Goal: Transaction & Acquisition: Purchase product/service

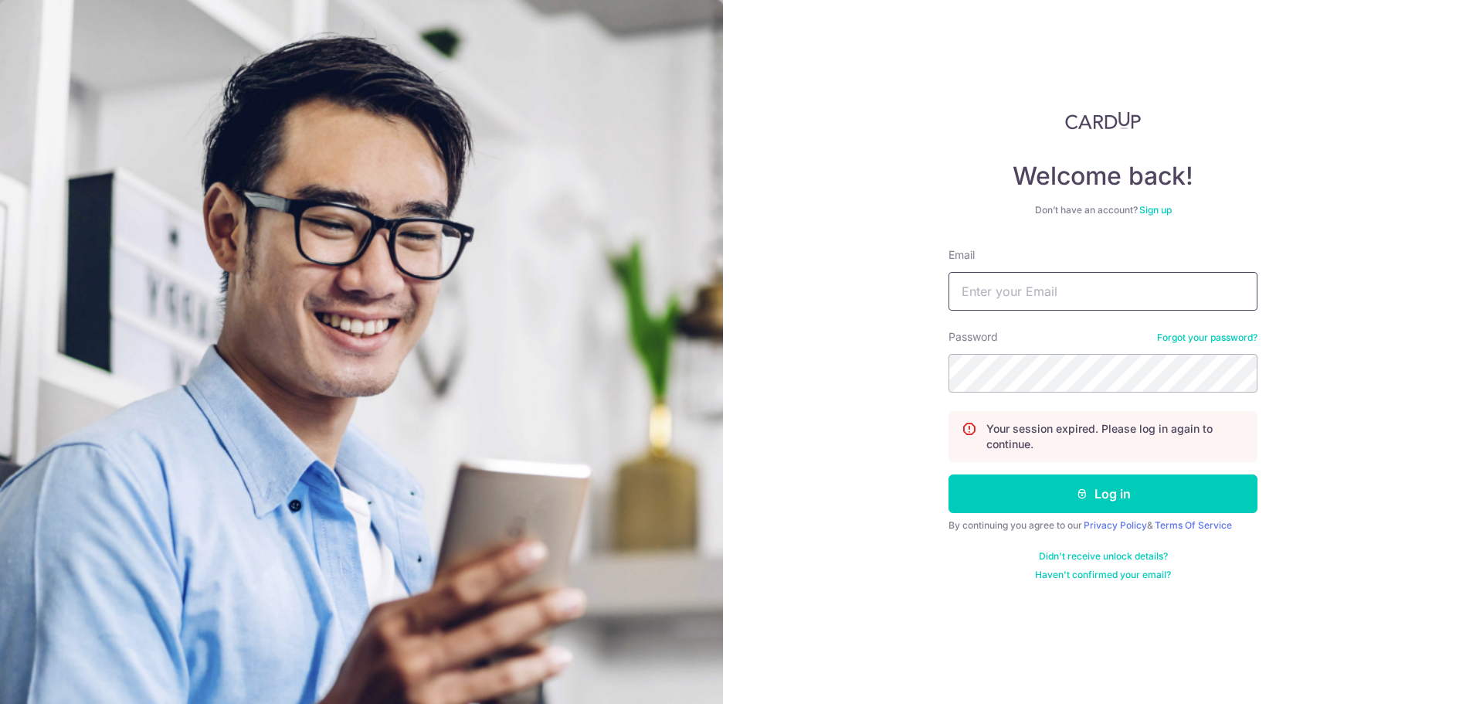
click at [1077, 289] on input "Email" at bounding box center [1102, 291] width 309 height 39
type input "[EMAIL_ADDRESS][DOMAIN_NAME]"
click at [948, 474] on button "Log in" at bounding box center [1102, 493] width 309 height 39
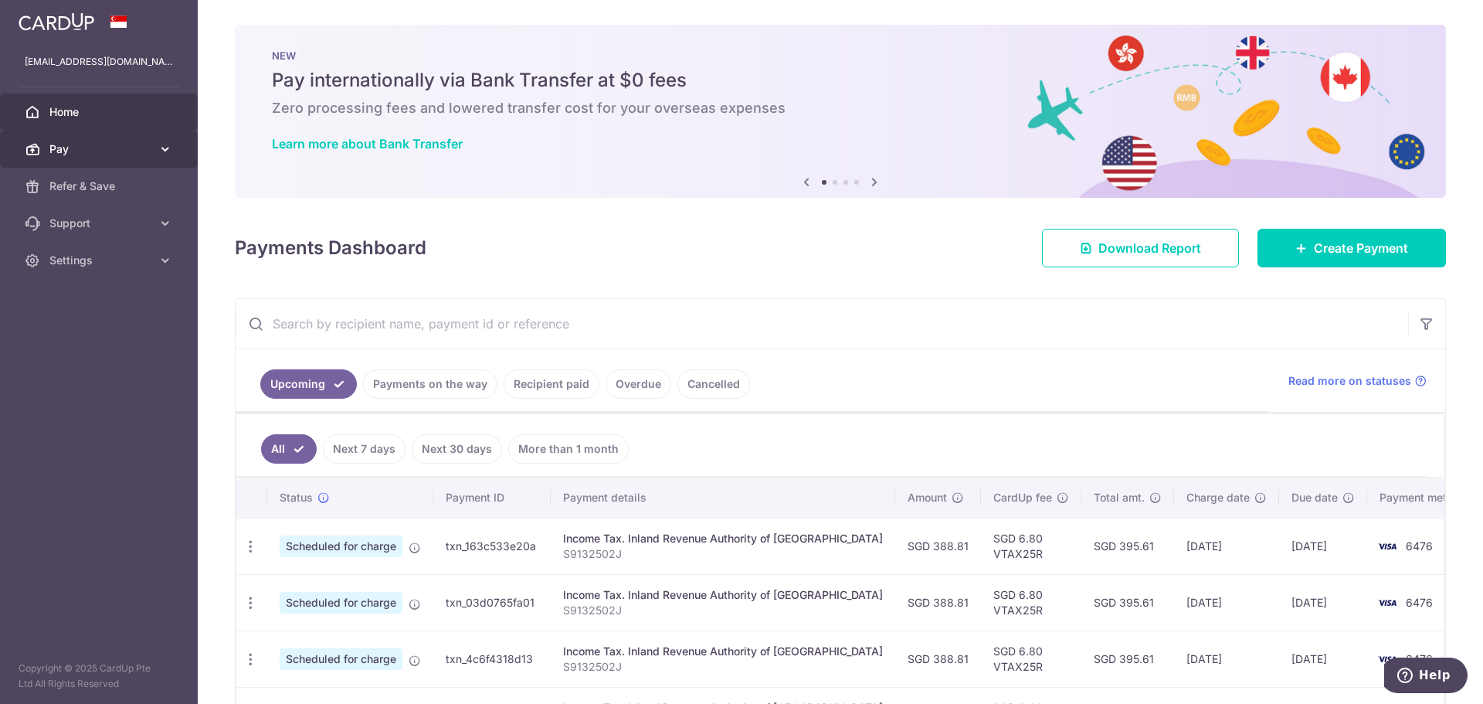
click at [90, 154] on span "Pay" at bounding box center [100, 148] width 102 height 15
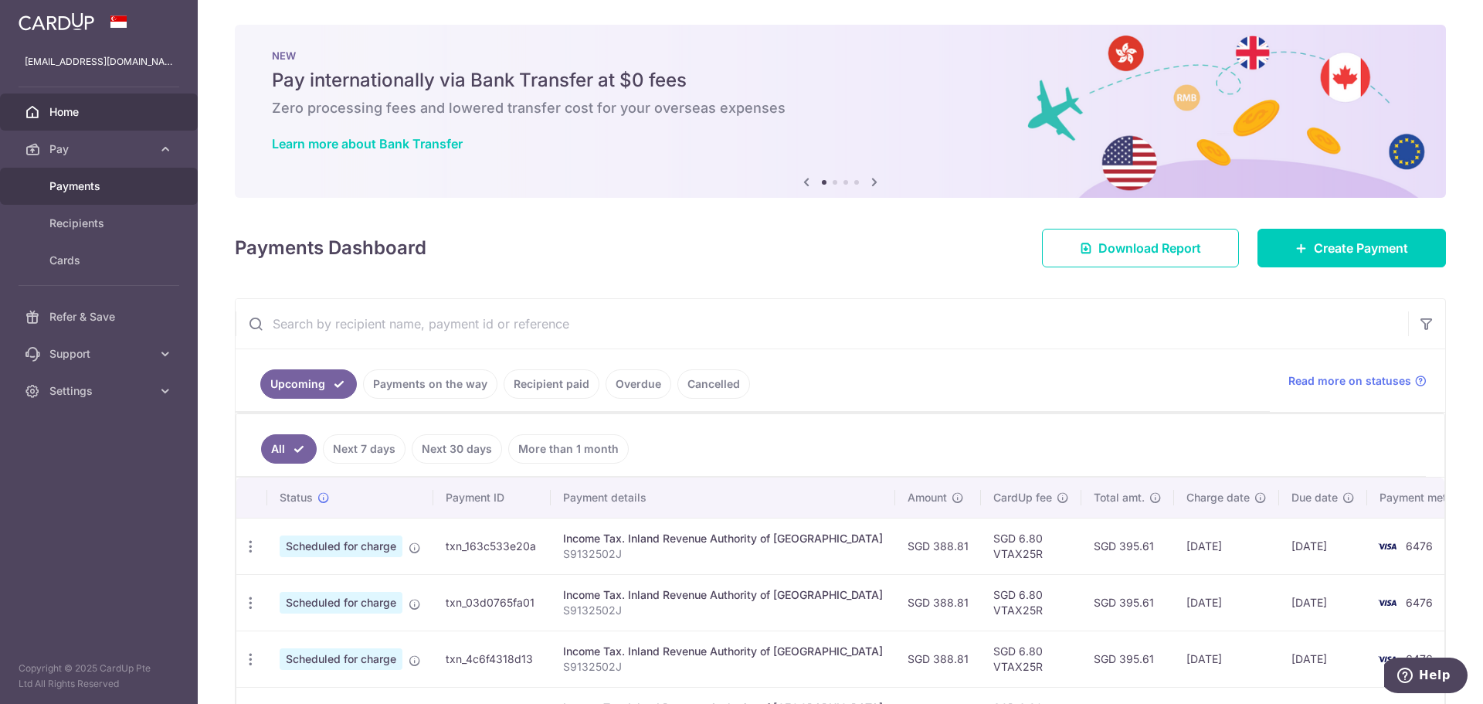
click at [107, 182] on span "Payments" at bounding box center [100, 185] width 102 height 15
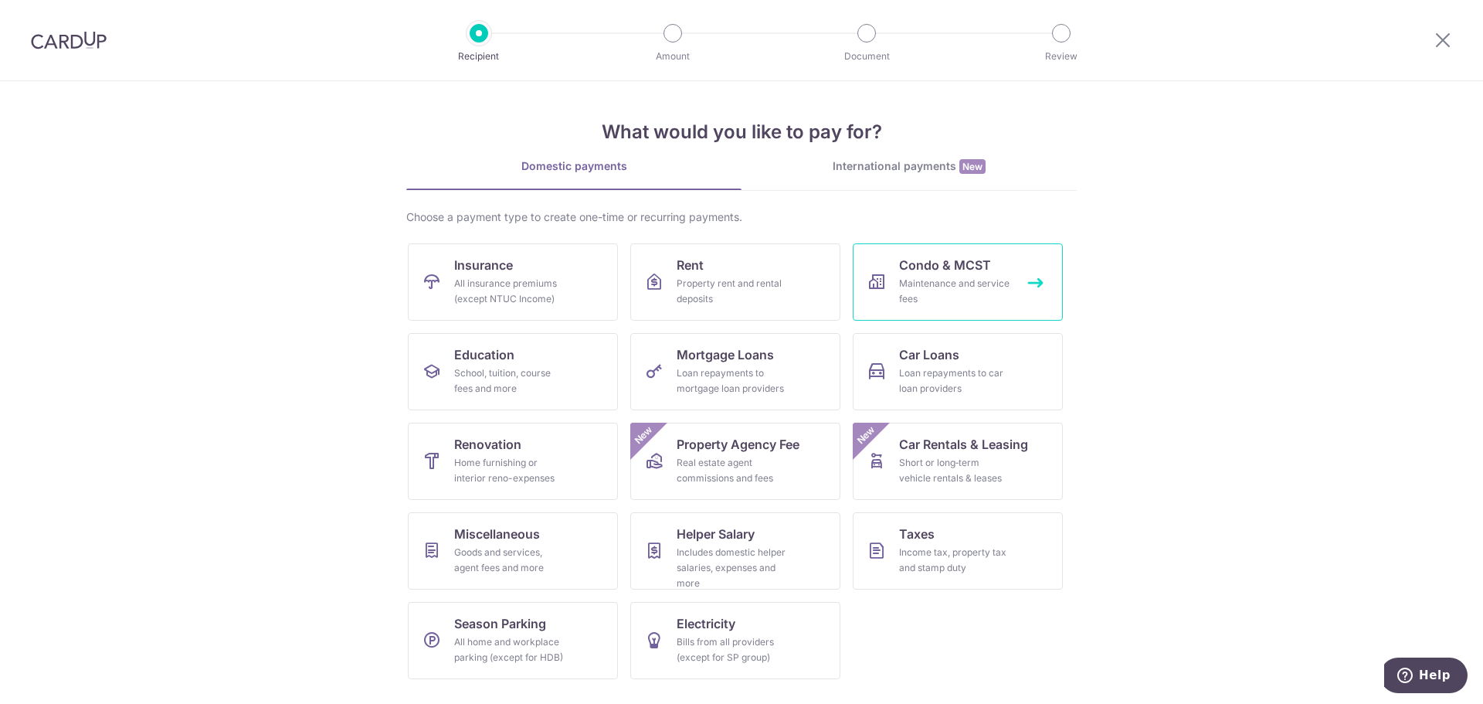
click at [977, 282] on div "Maintenance and service fees" at bounding box center [954, 291] width 111 height 31
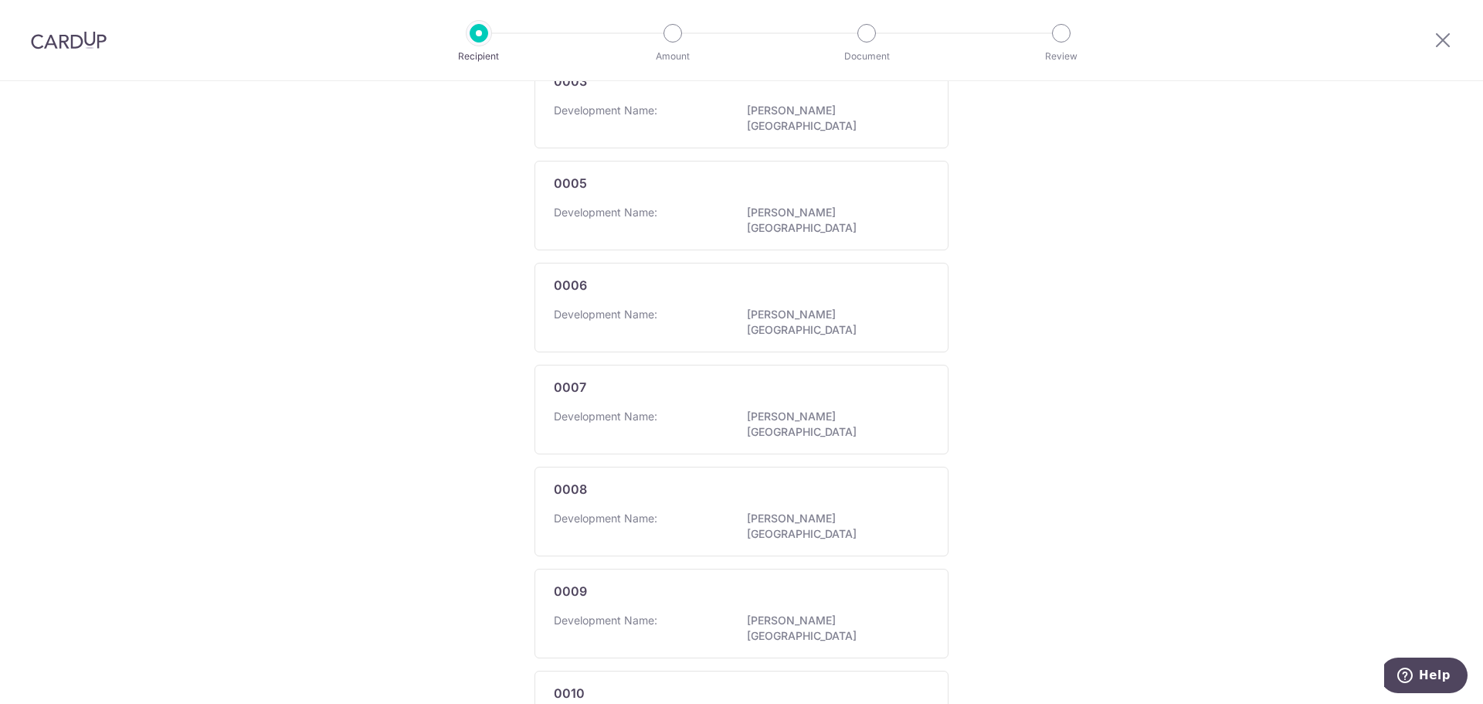
scroll to position [788, 0]
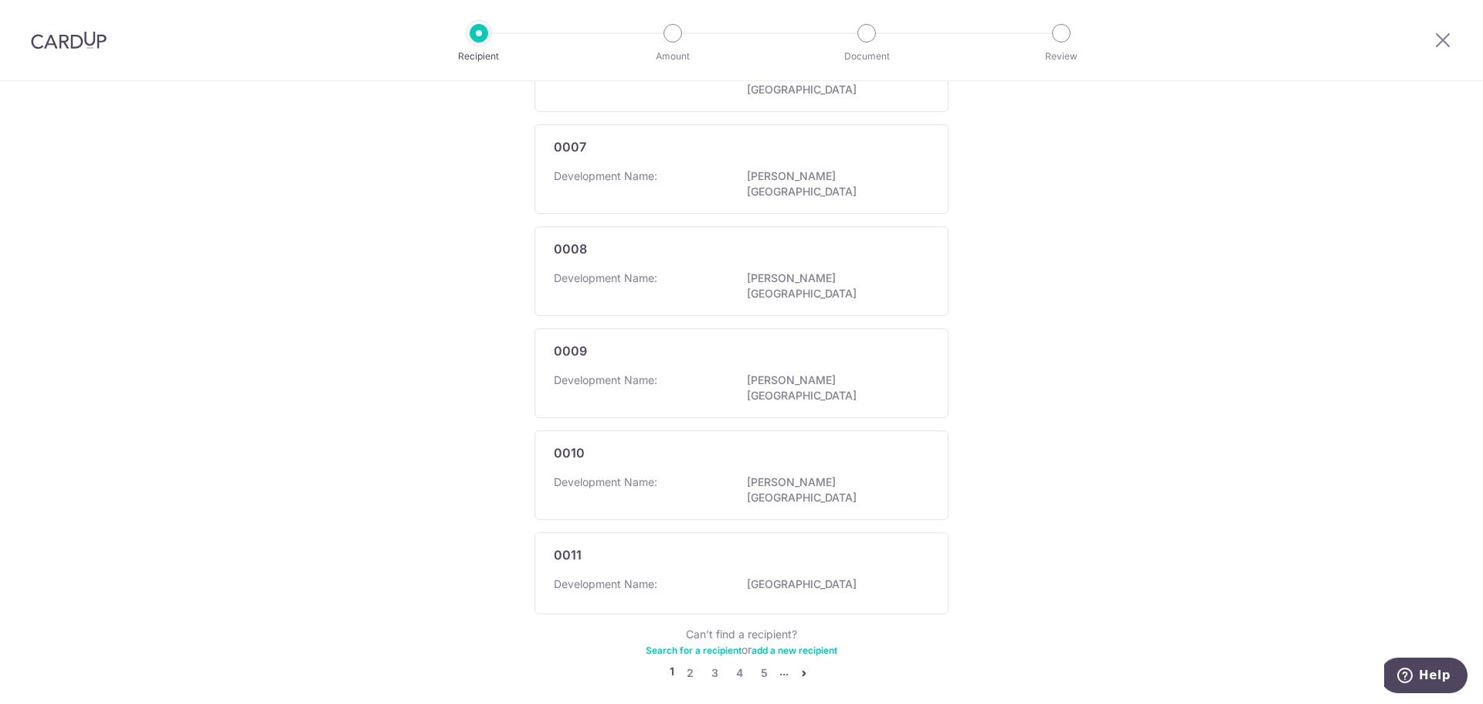
click at [770, 644] on link "add a new recipient" at bounding box center [795, 650] width 86 height 12
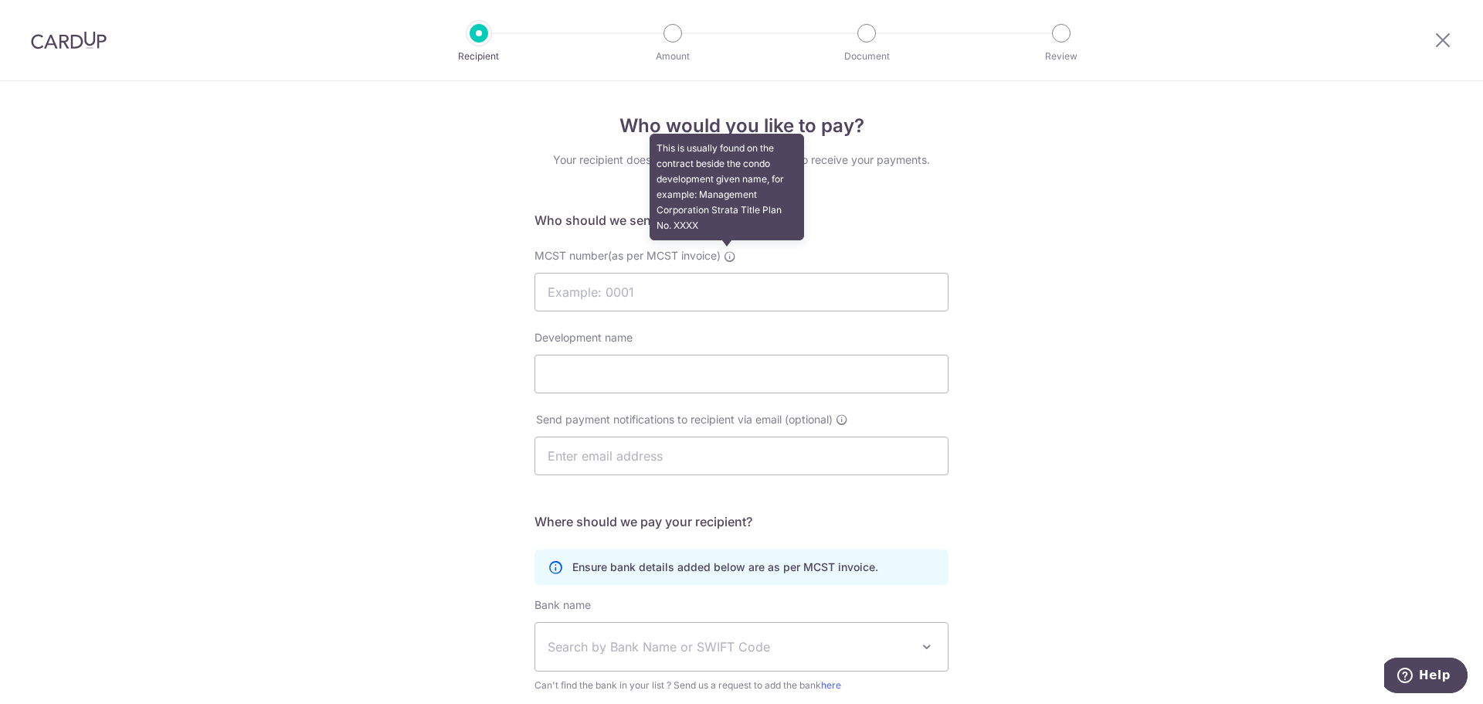
click at [725, 258] on icon at bounding box center [730, 256] width 12 height 12
click at [725, 273] on input "MCST number(as per MCST invoice) This is usually found on the contract beside t…" at bounding box center [741, 292] width 414 height 39
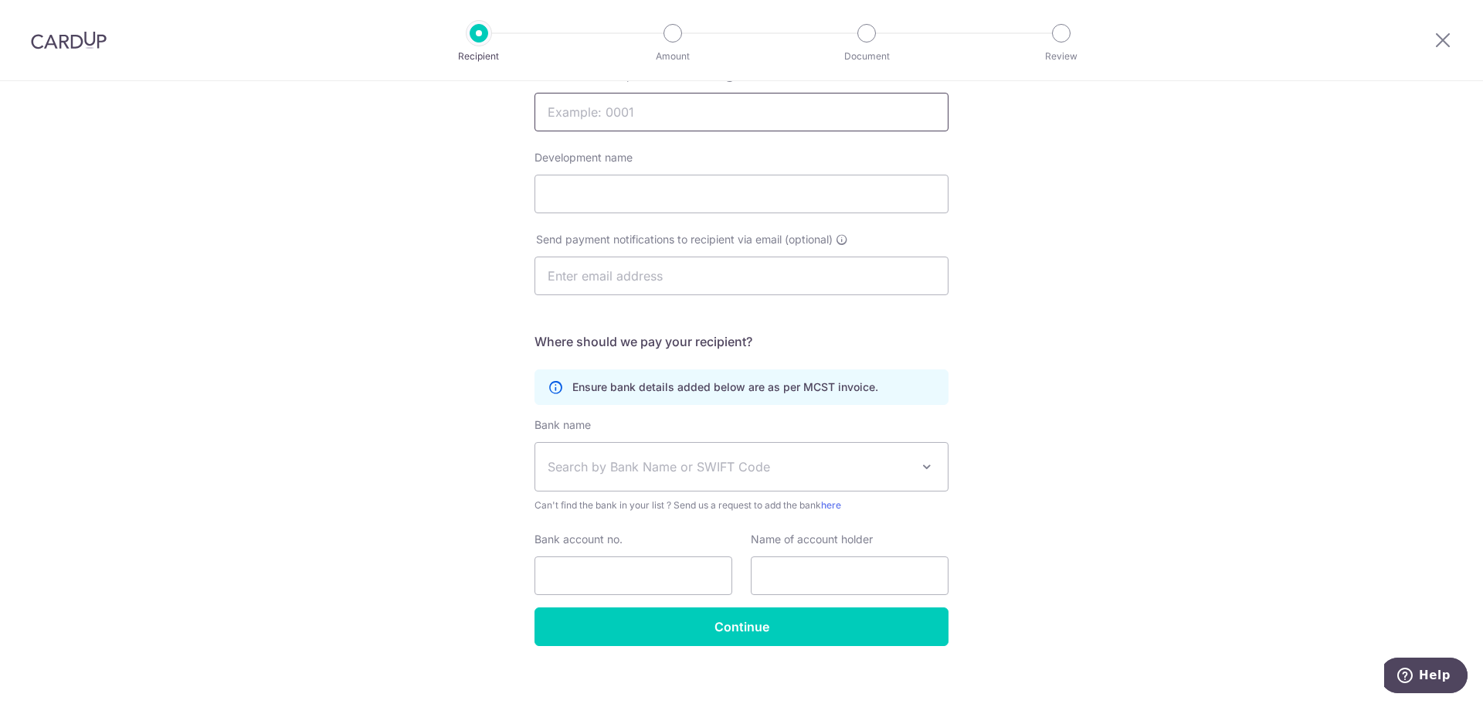
scroll to position [195, 0]
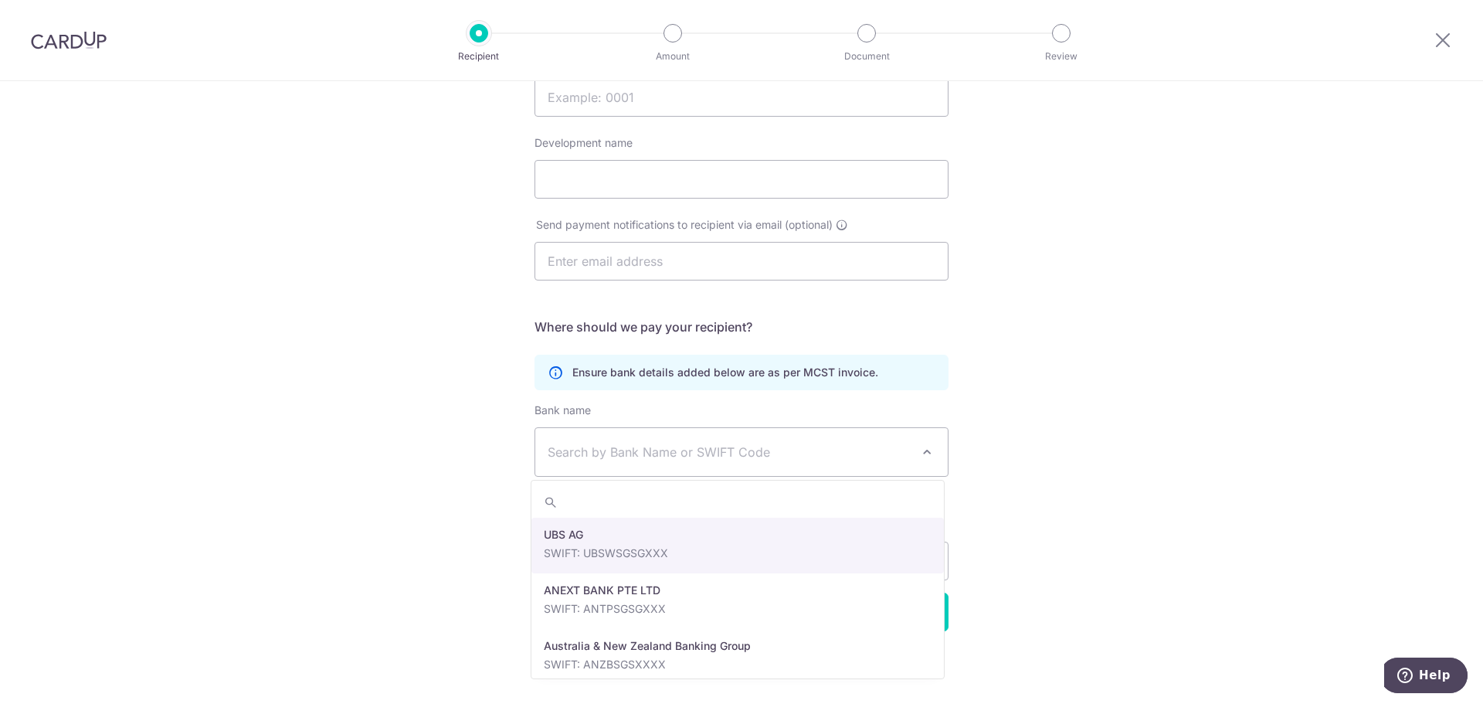
click at [925, 457] on span at bounding box center [927, 452] width 19 height 19
type input "DBSS"
select select "6"
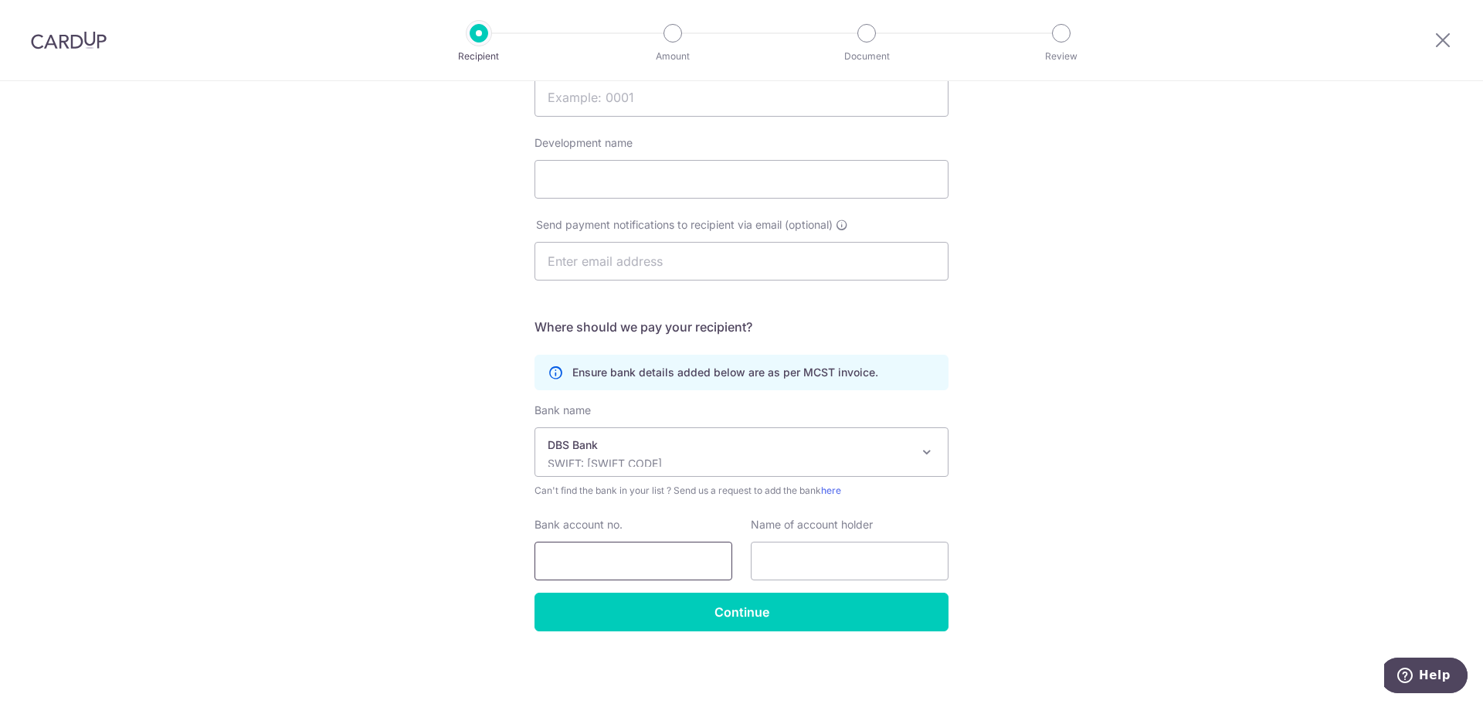
click at [659, 565] on input "Bank account no." at bounding box center [633, 560] width 198 height 39
type input "0270055923"
click at [809, 568] on input "text" at bounding box center [850, 560] width 198 height 39
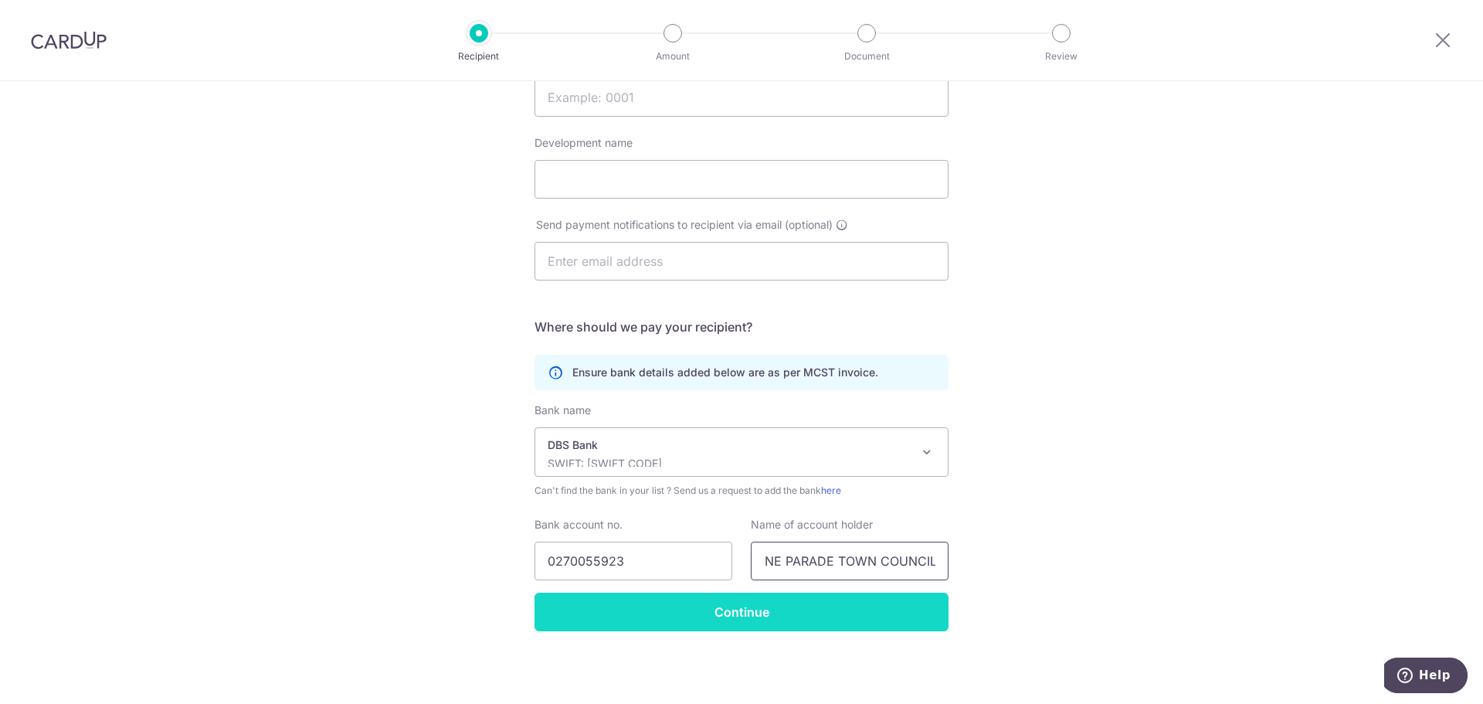
type input "MARINE PARADE TOWN COUNCIL"
click at [758, 621] on input "Continue" at bounding box center [741, 611] width 414 height 39
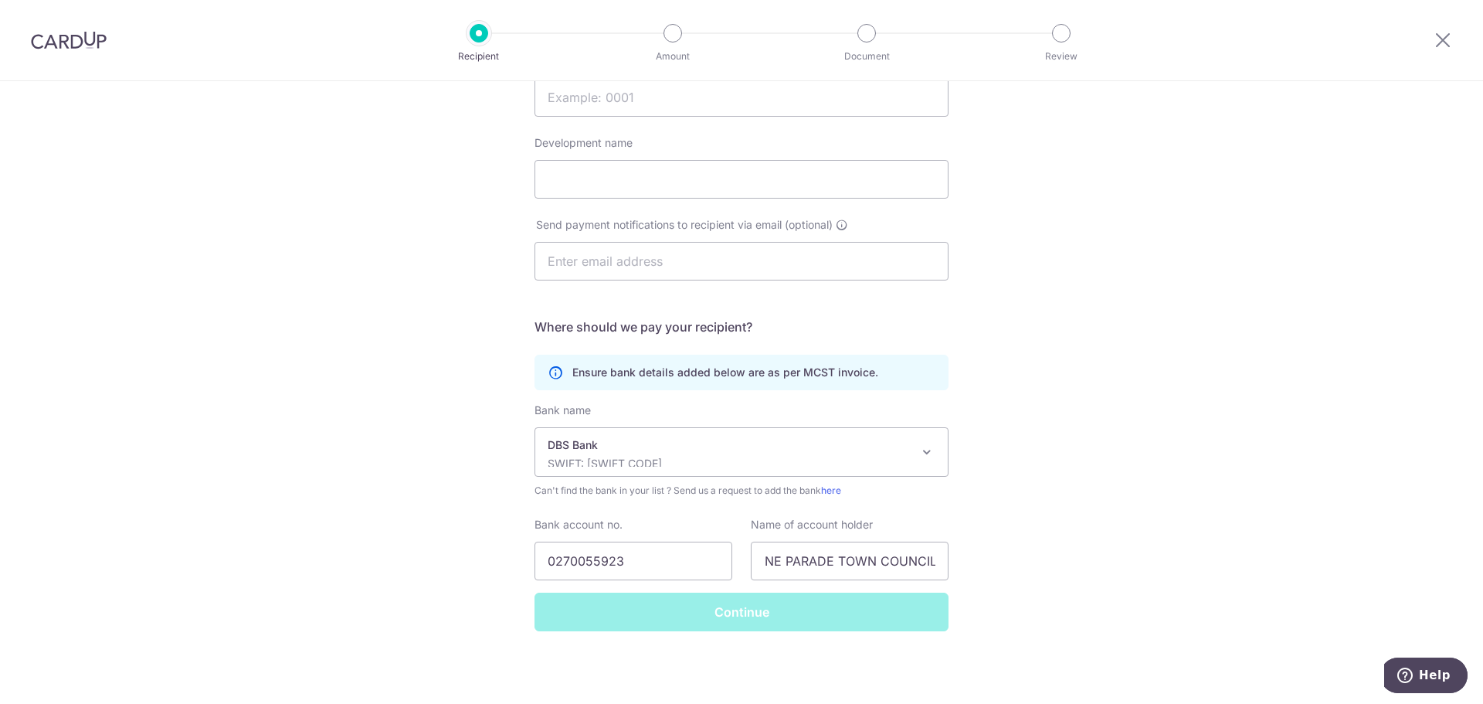
scroll to position [0, 0]
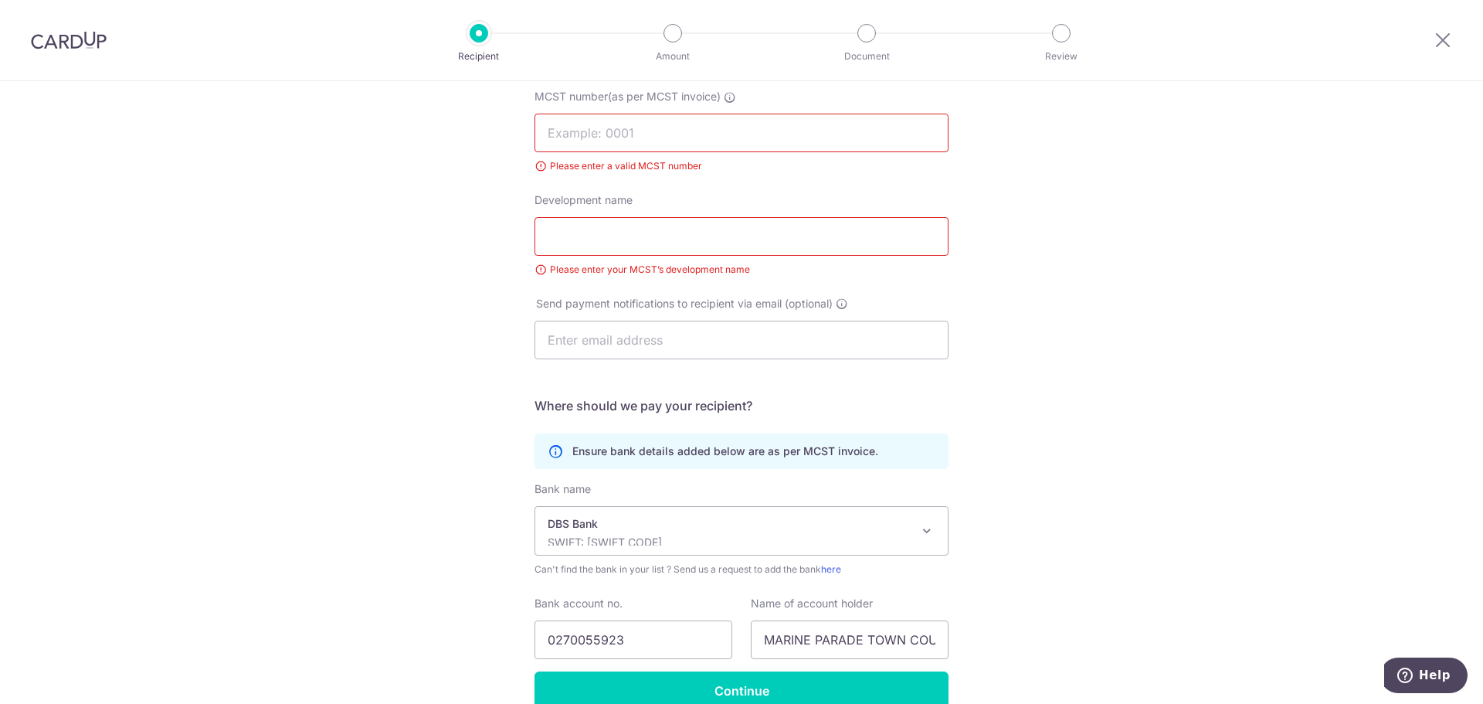
scroll to position [82, 0]
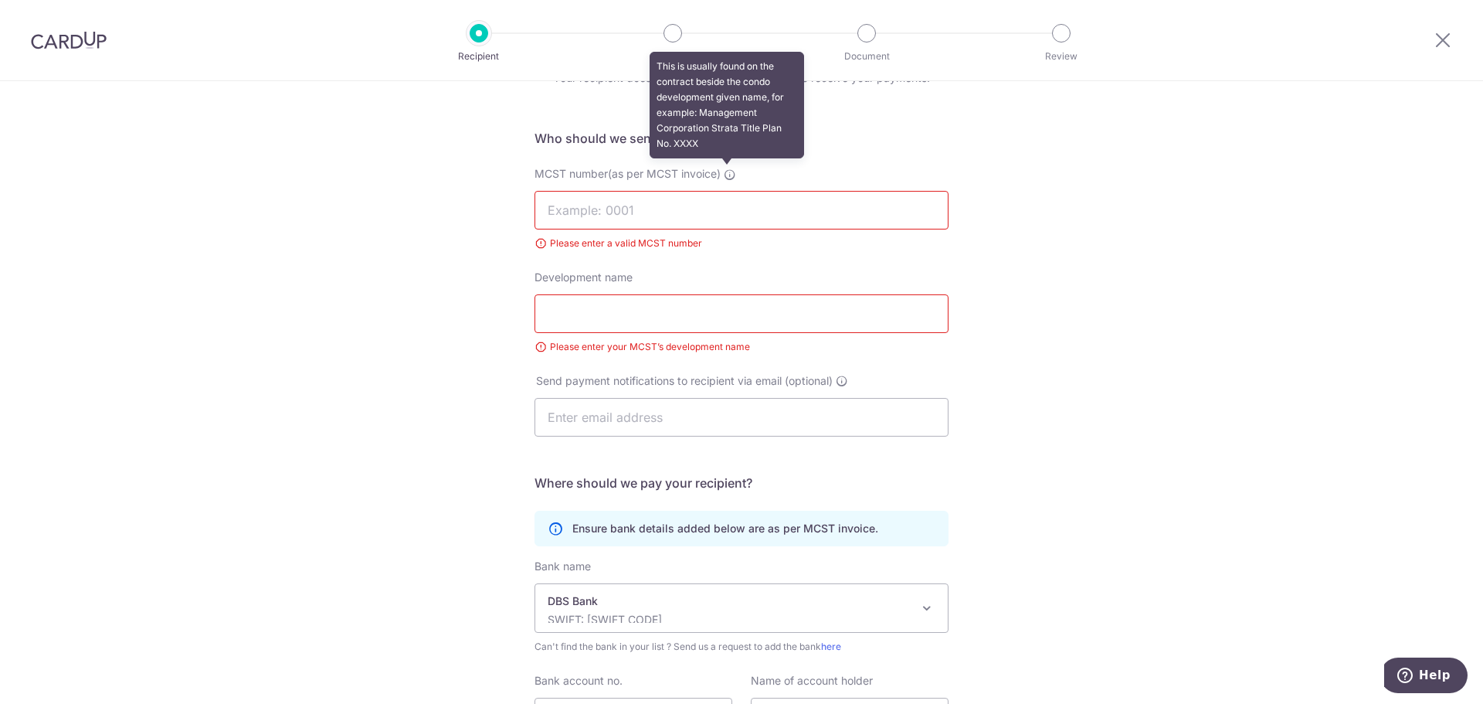
click at [725, 172] on icon at bounding box center [730, 174] width 12 height 12
click at [725, 191] on input "MCST number(as per MCST invoice) This is usually found on the contract beside t…" at bounding box center [741, 210] width 414 height 39
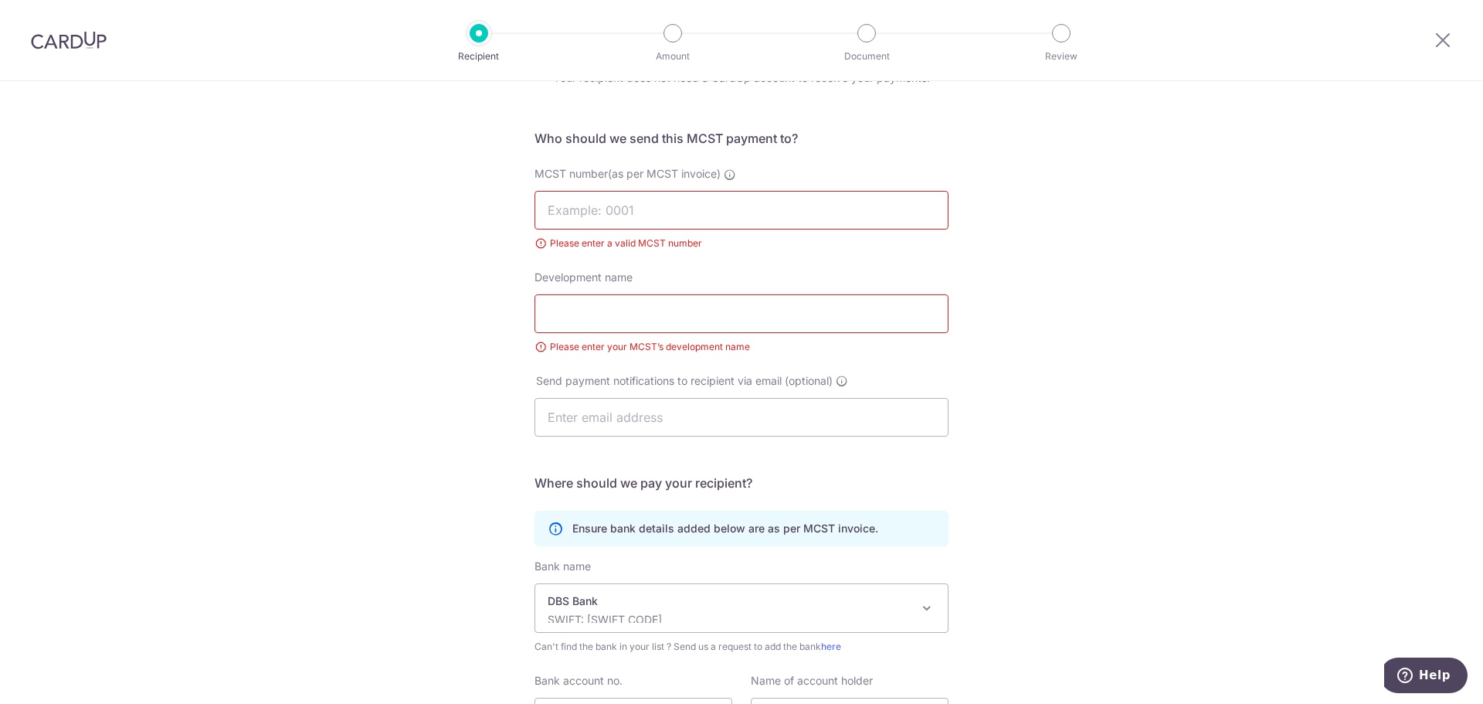
click at [706, 211] on input "MCST number(as per MCST invoice)" at bounding box center [741, 210] width 414 height 39
type input "0000"
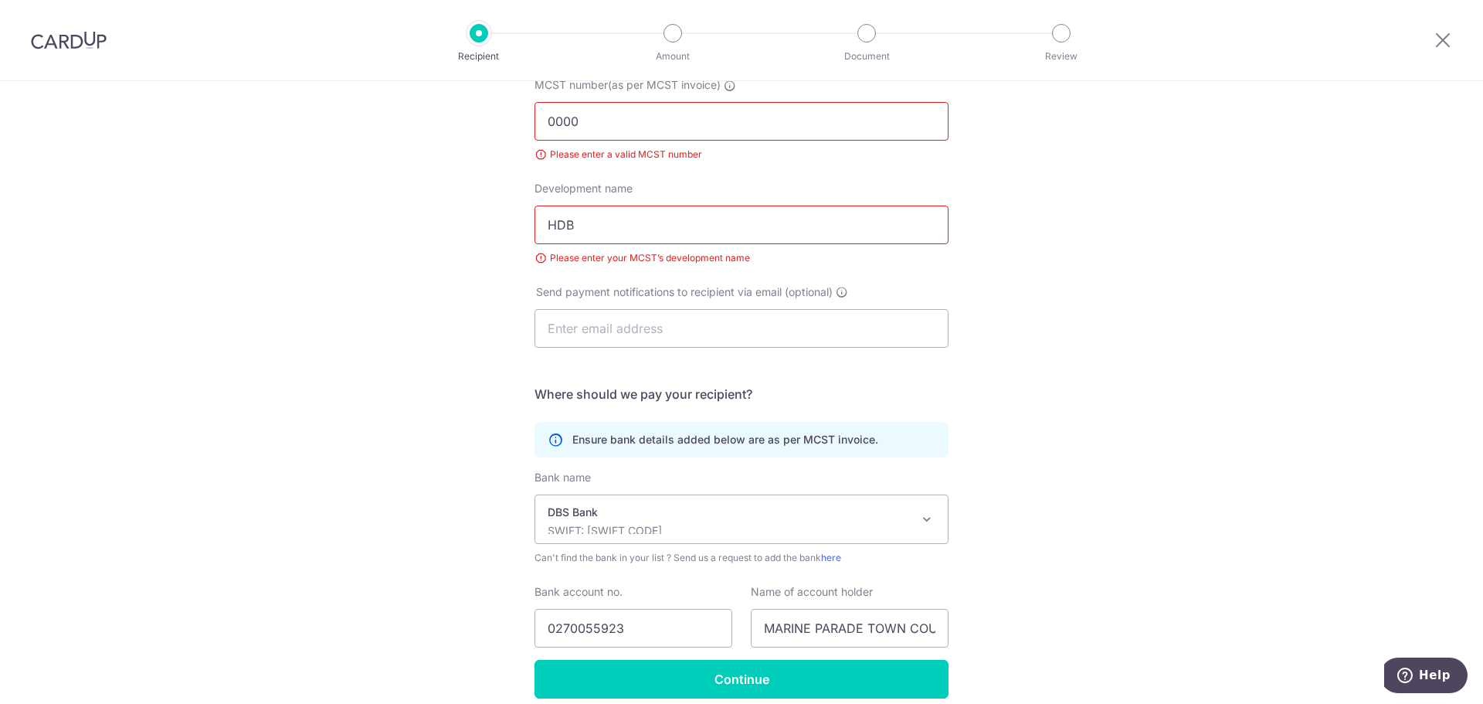
scroll to position [238, 0]
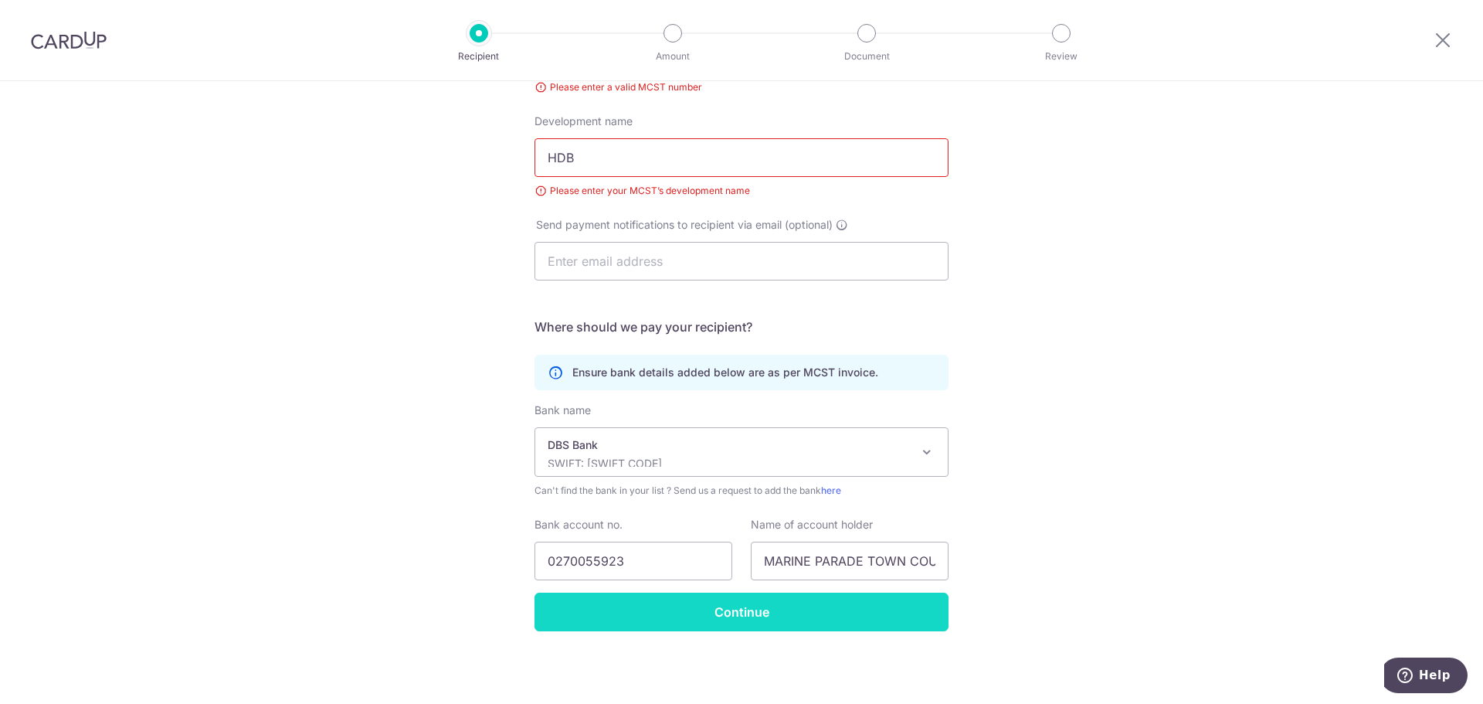
type input "HDB"
click at [820, 621] on input "Continue" at bounding box center [741, 611] width 414 height 39
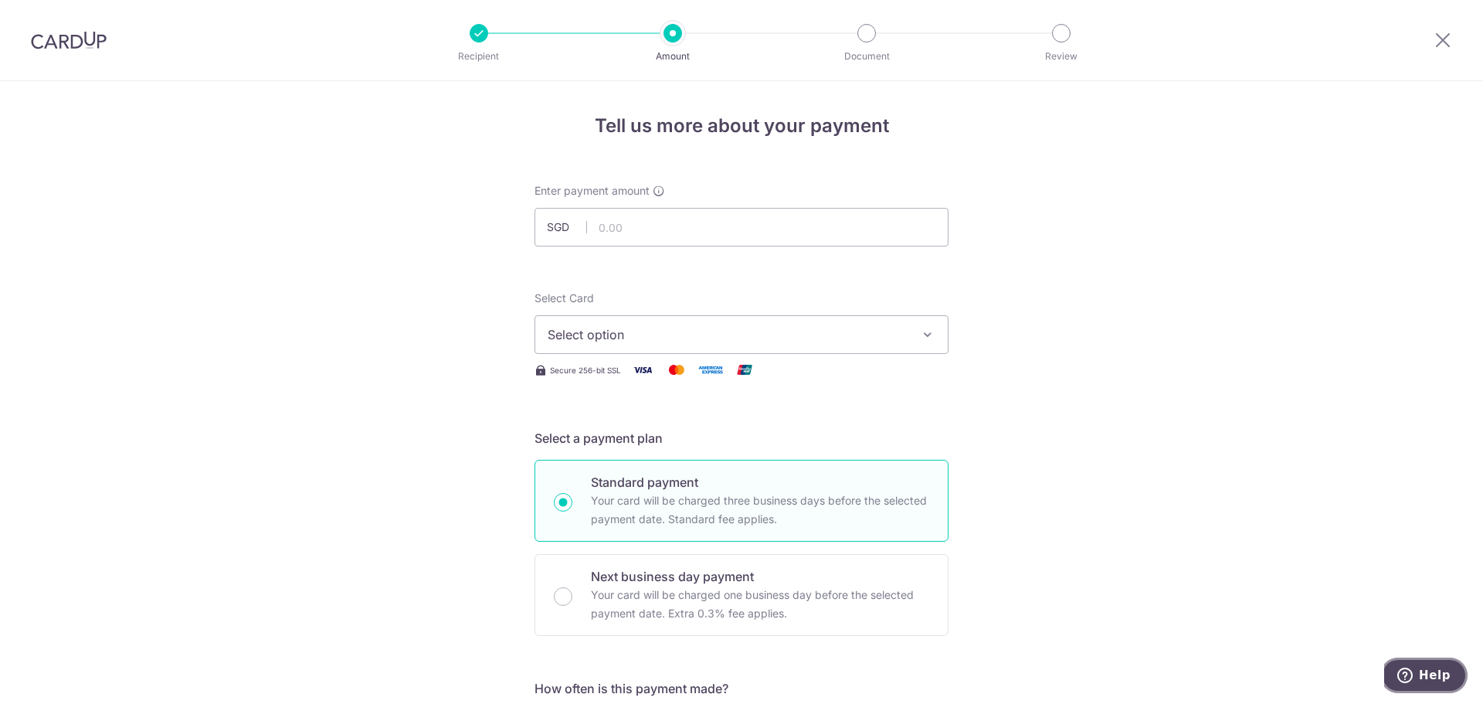
click at [1435, 677] on span "Help" at bounding box center [1435, 675] width 32 height 14
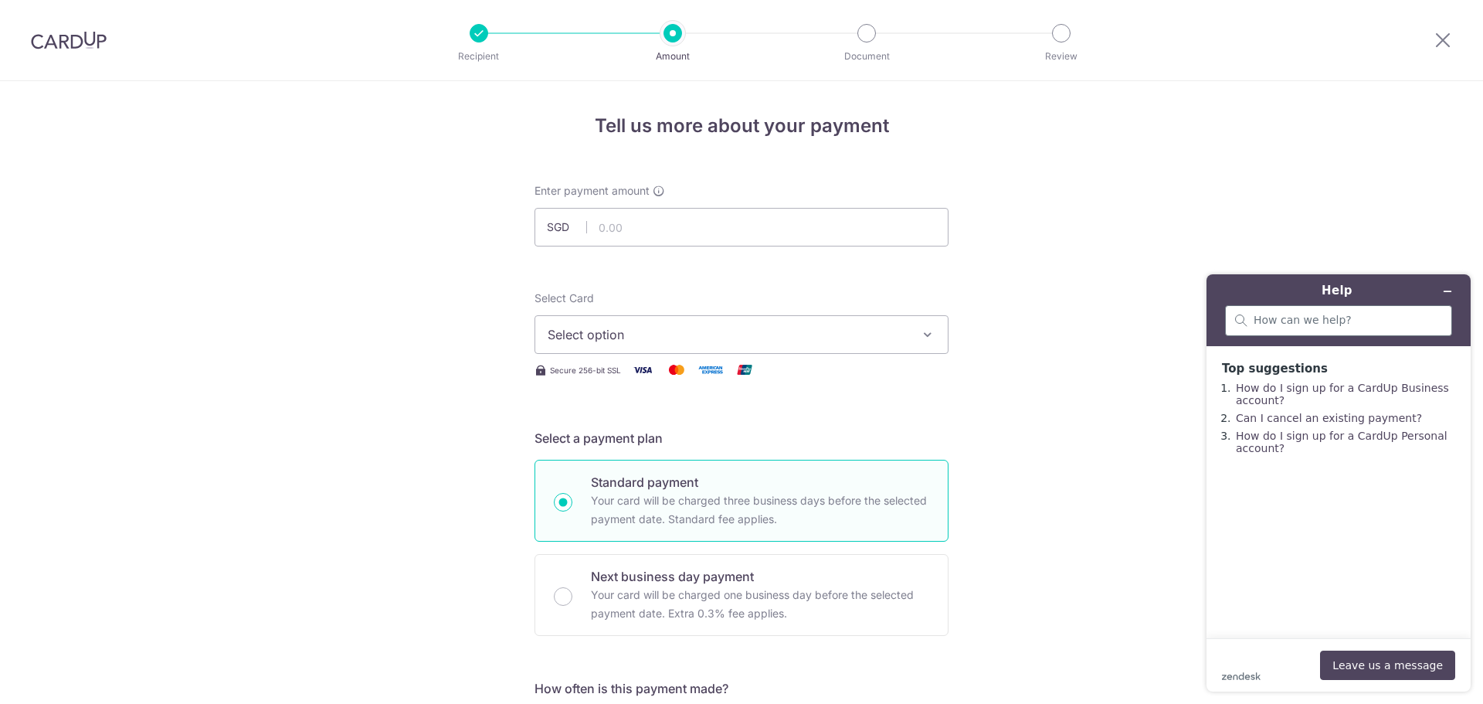
click at [1338, 308] on div at bounding box center [1338, 320] width 227 height 31
type input "hdb"
click at [1362, 666] on button "Leave us a message" at bounding box center [1387, 664] width 135 height 29
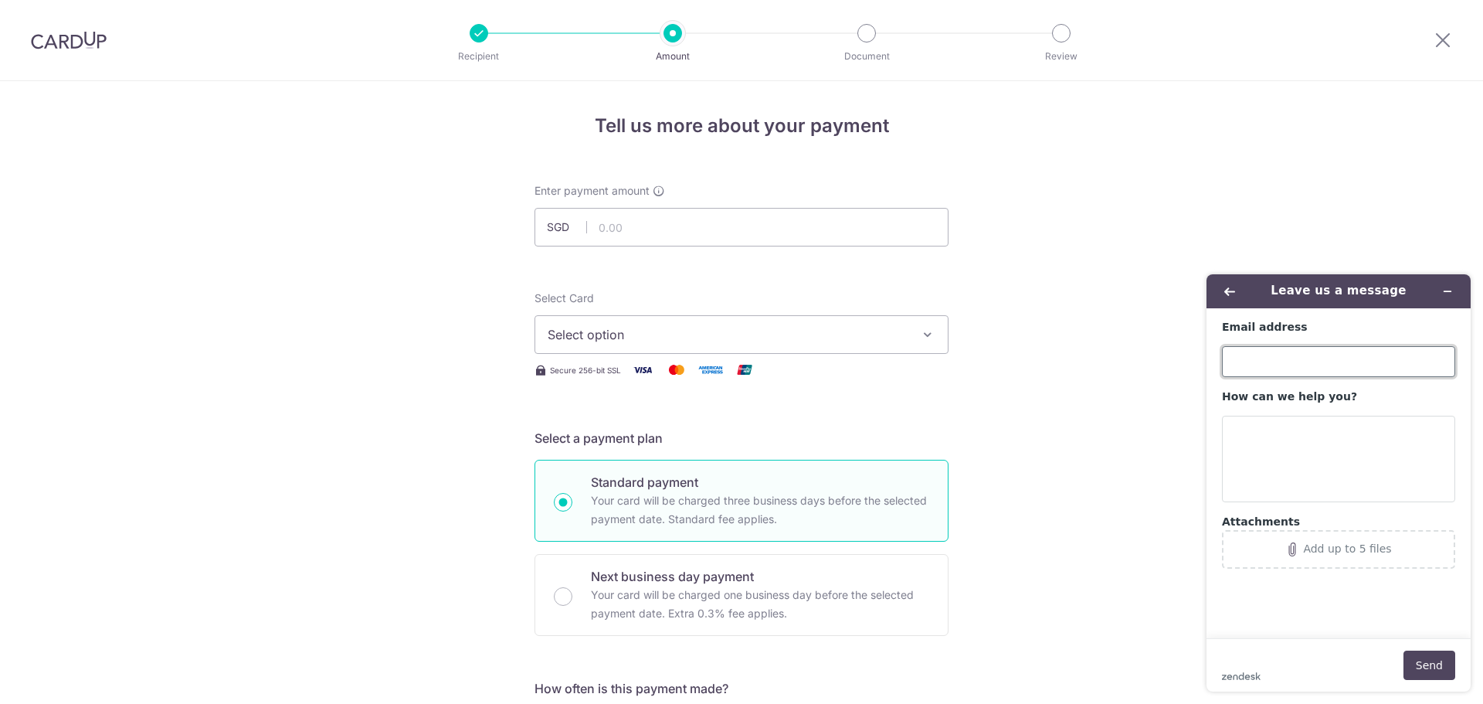
click at [1322, 360] on input "Email address" at bounding box center [1338, 361] width 233 height 31
type input "francischua1991@gmail.com"
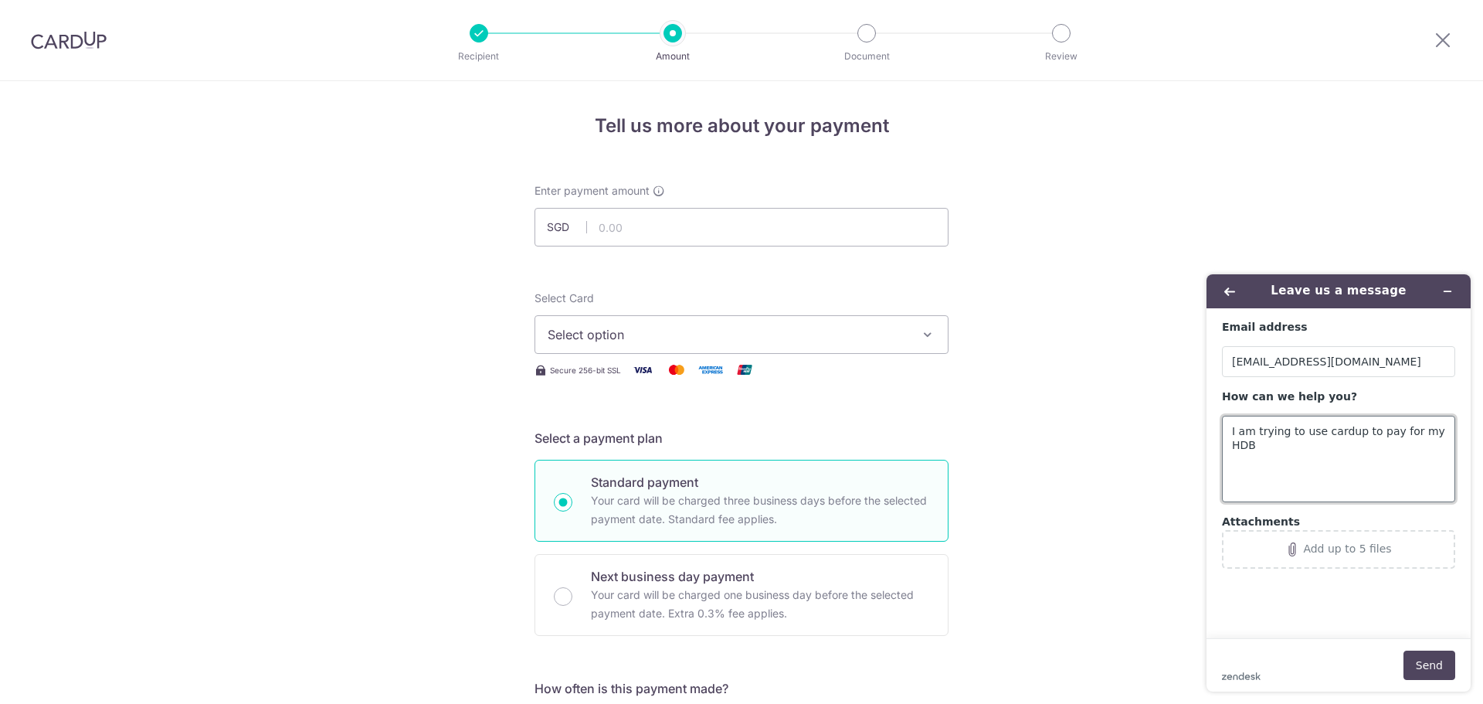
click at [1448, 432] on textarea "I am trying to use cardup to pay for my HDB" at bounding box center [1338, 459] width 233 height 87
type textarea "I am trying to use cardup to pay for my HDB monthly service and conservancy cha…"
click at [1430, 668] on button "Send" at bounding box center [1429, 664] width 52 height 29
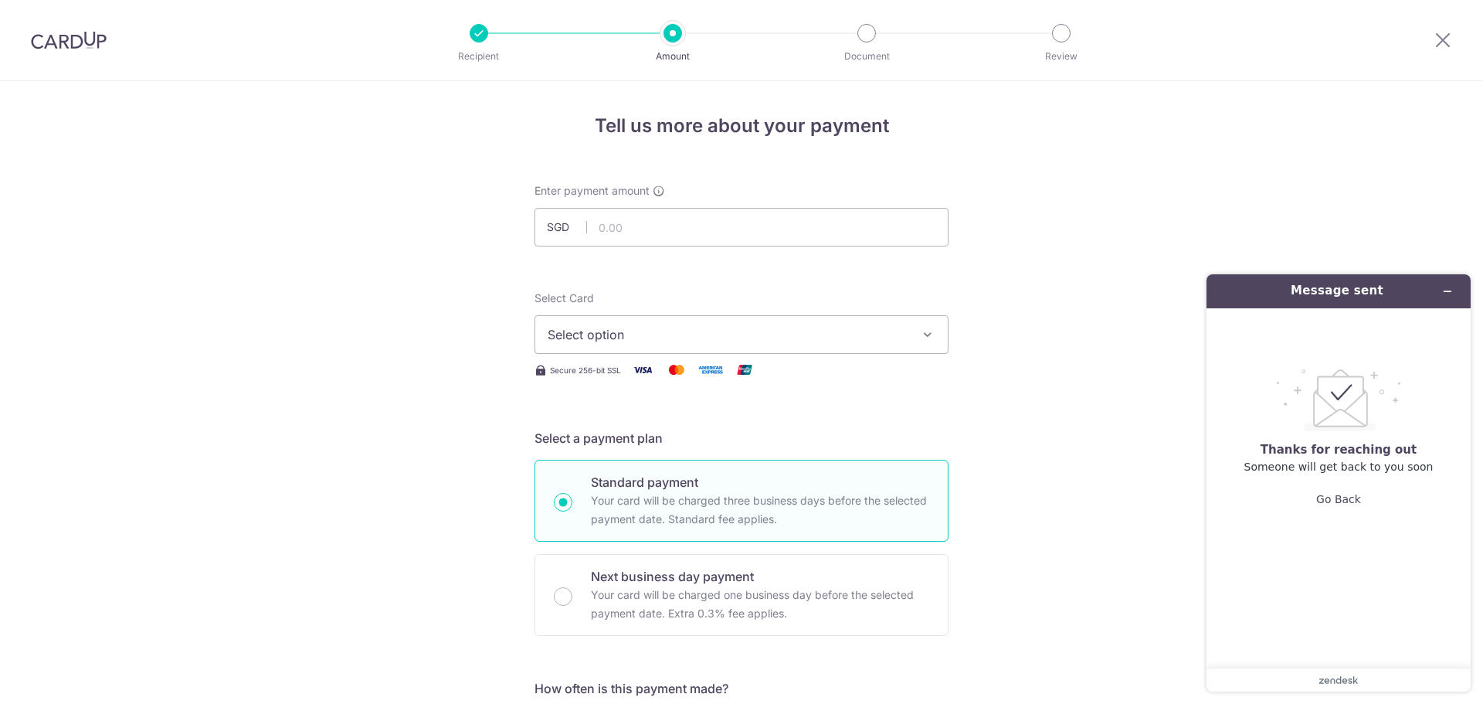
drag, startPoint x: 62, startPoint y: 46, endPoint x: 813, endPoint y: 73, distance: 752.0
click at [62, 46] on img at bounding box center [69, 40] width 76 height 19
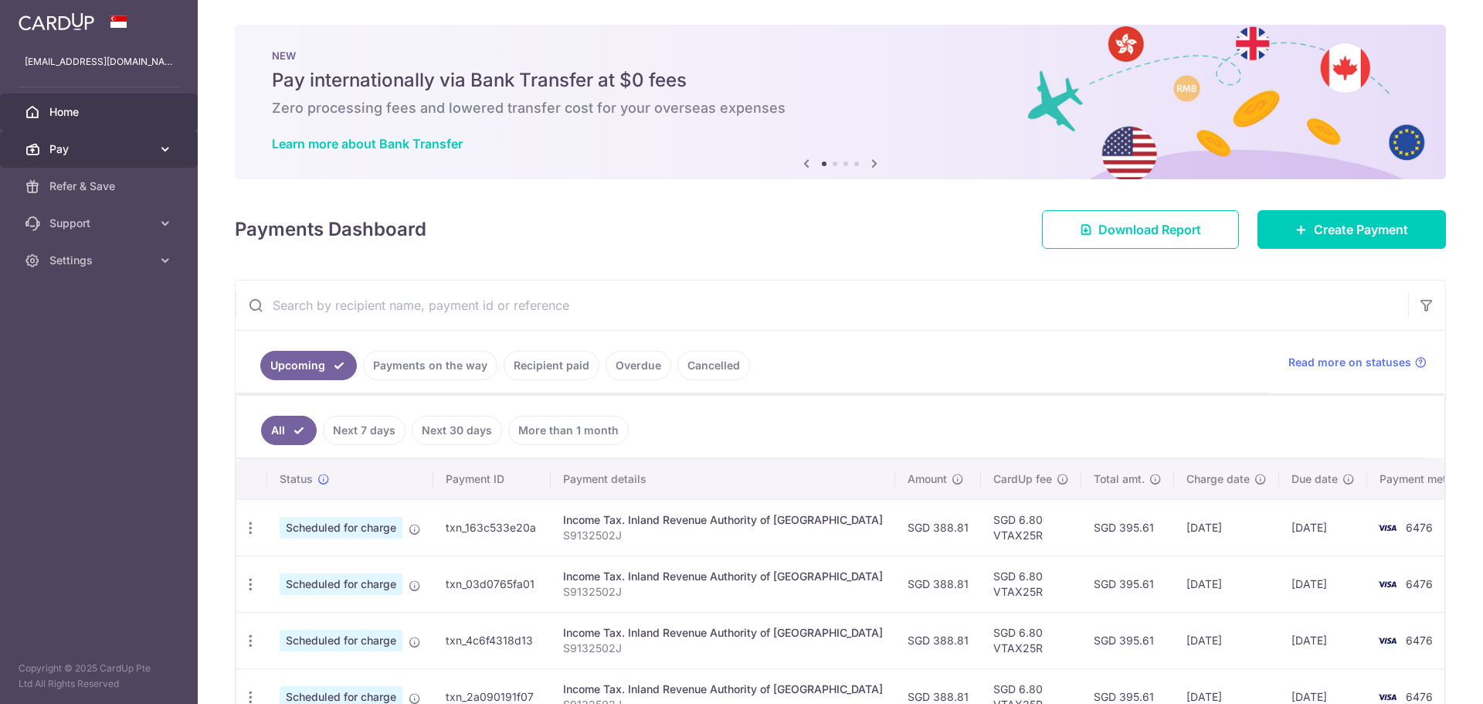
click at [146, 141] on link "Pay" at bounding box center [99, 149] width 198 height 37
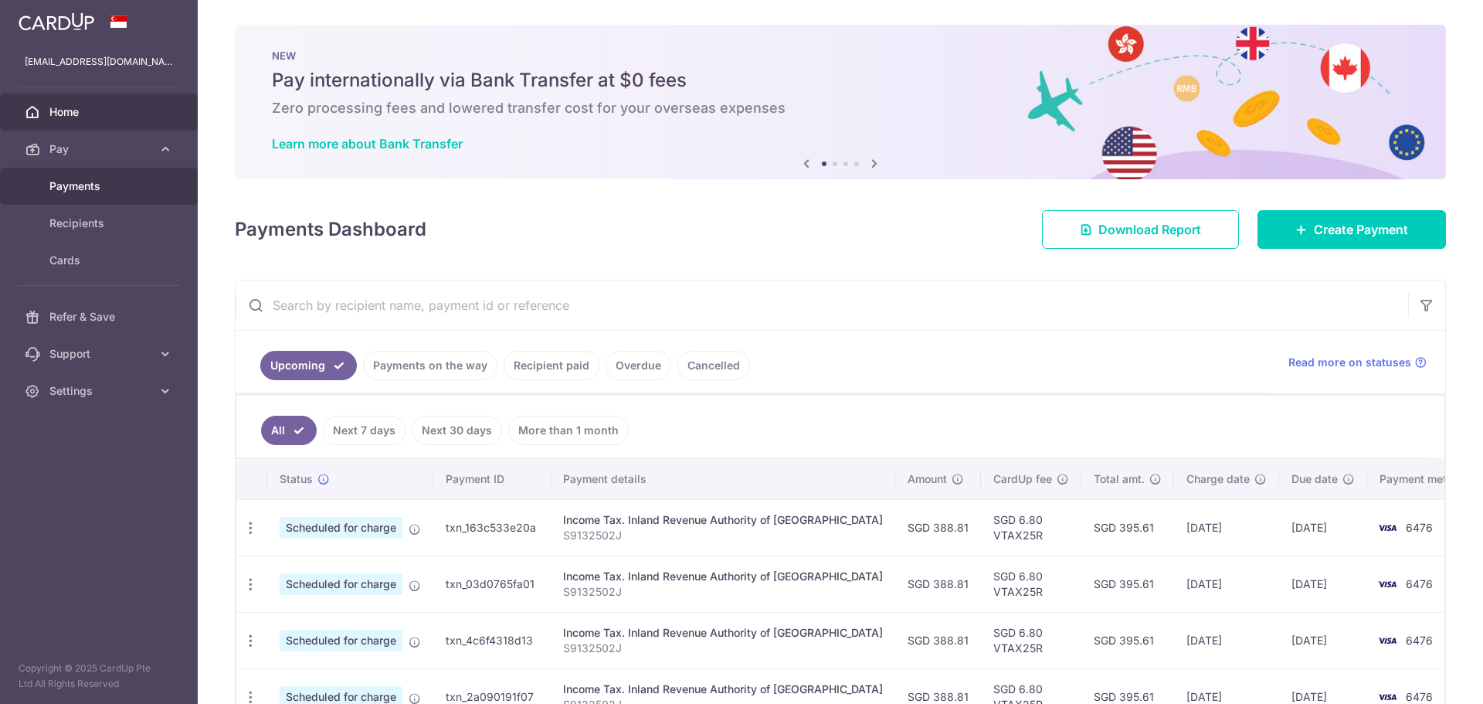
click at [85, 171] on link "Payments" at bounding box center [99, 186] width 198 height 37
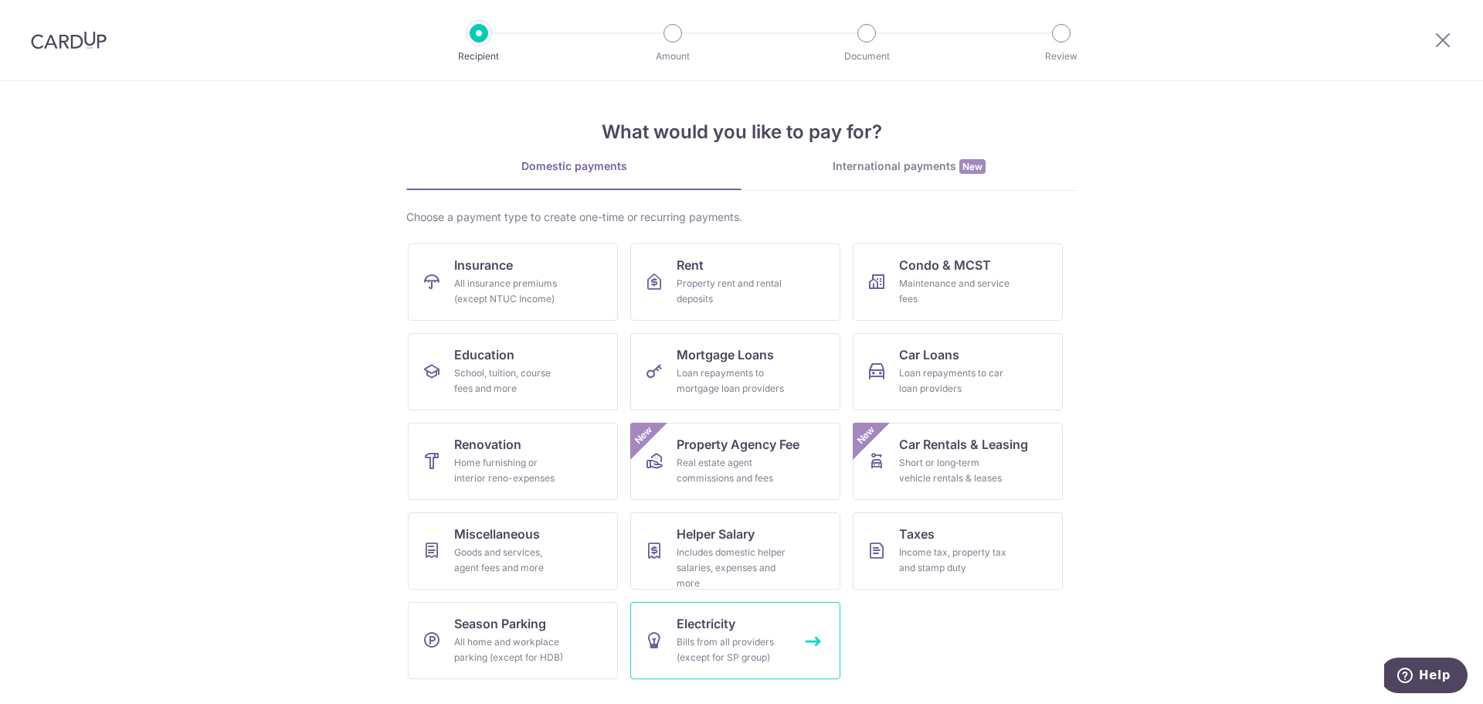
click at [808, 651] on link "Electricity Bills from all providers (except for SP group)" at bounding box center [735, 640] width 210 height 77
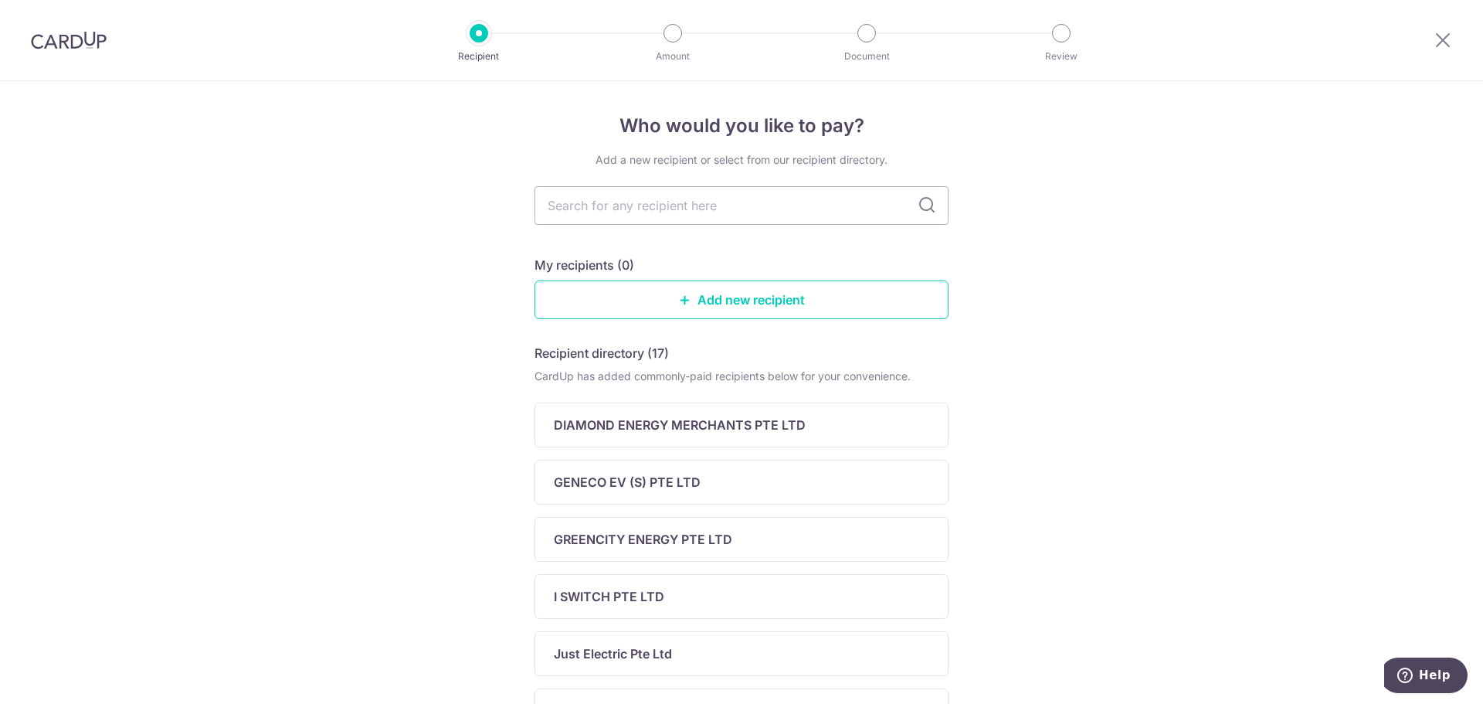
click at [31, 40] on img at bounding box center [69, 40] width 76 height 19
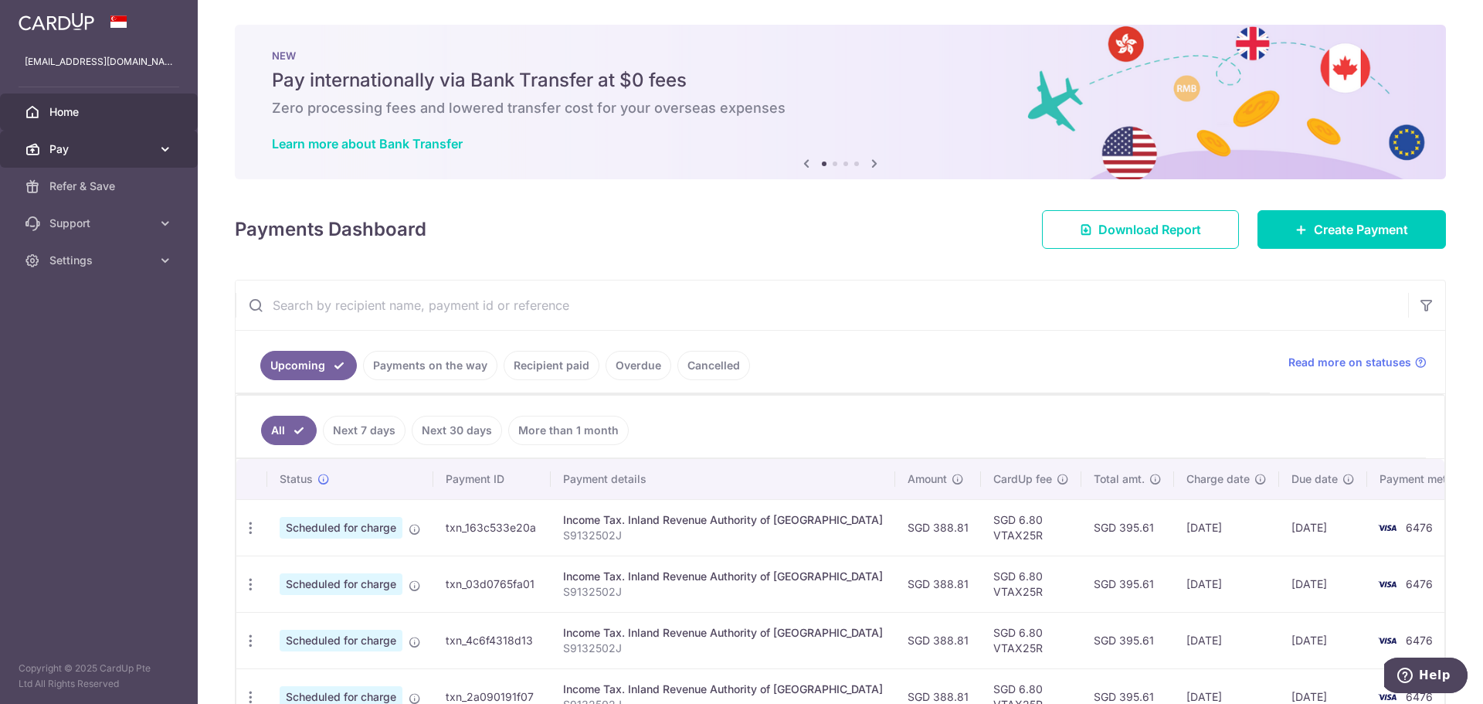
click at [99, 148] on span "Pay" at bounding box center [100, 148] width 102 height 15
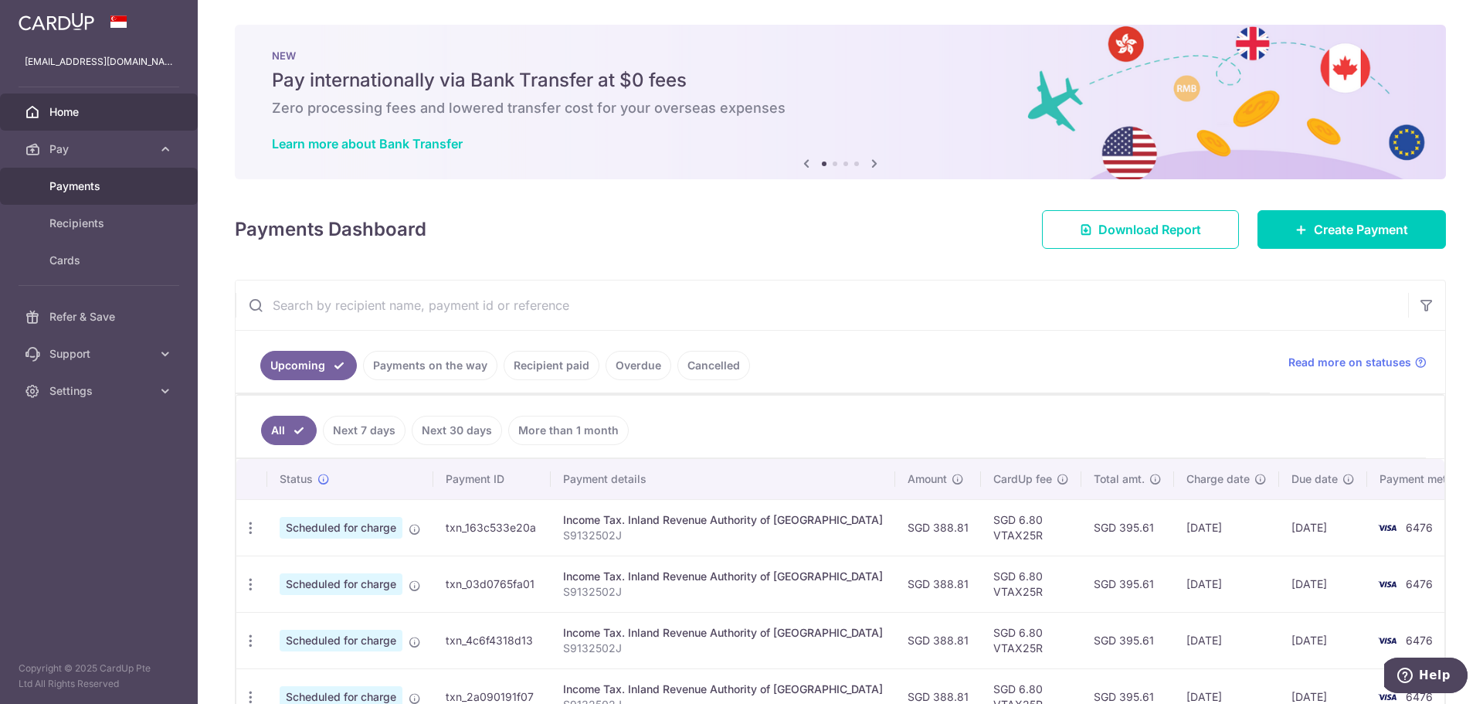
click at [97, 187] on span "Payments" at bounding box center [100, 185] width 102 height 15
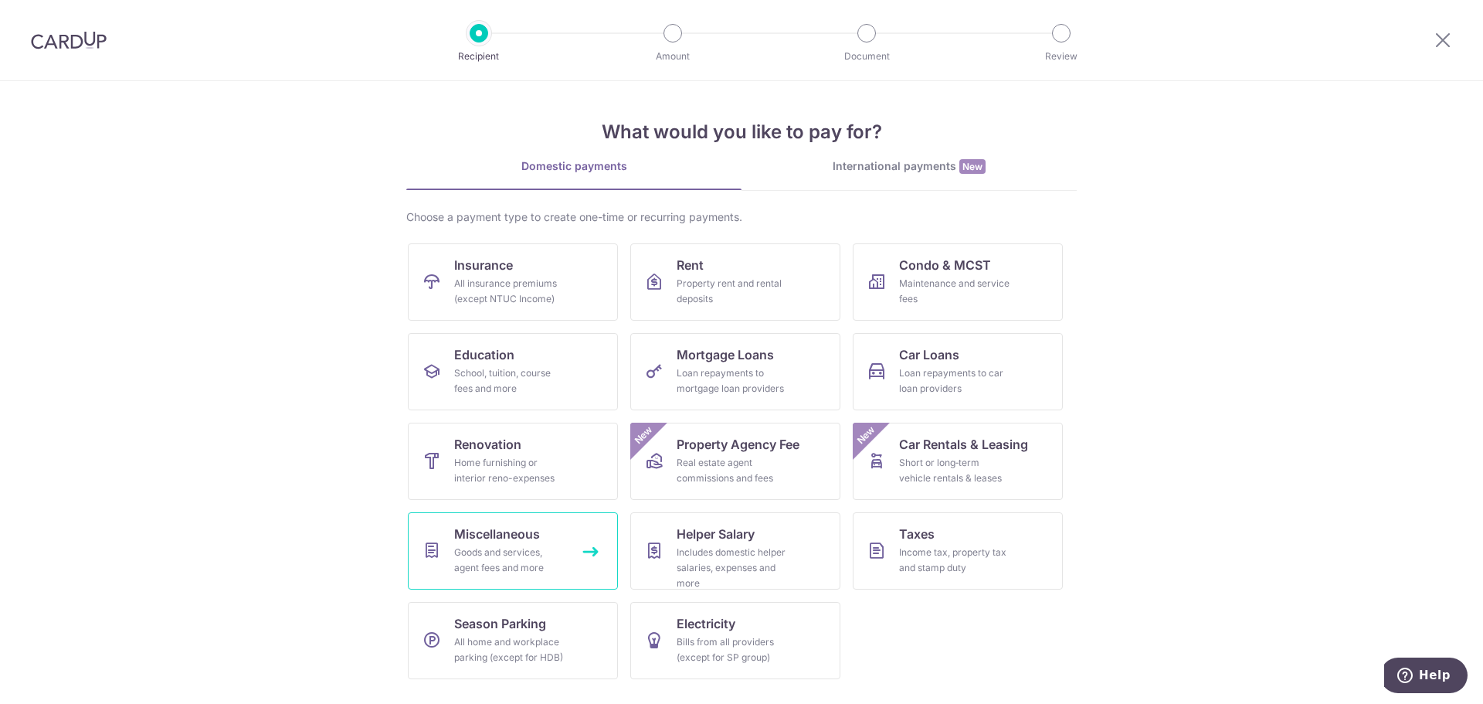
click at [576, 564] on link "Miscellaneous Goods and services, agent fees and more" at bounding box center [513, 550] width 210 height 77
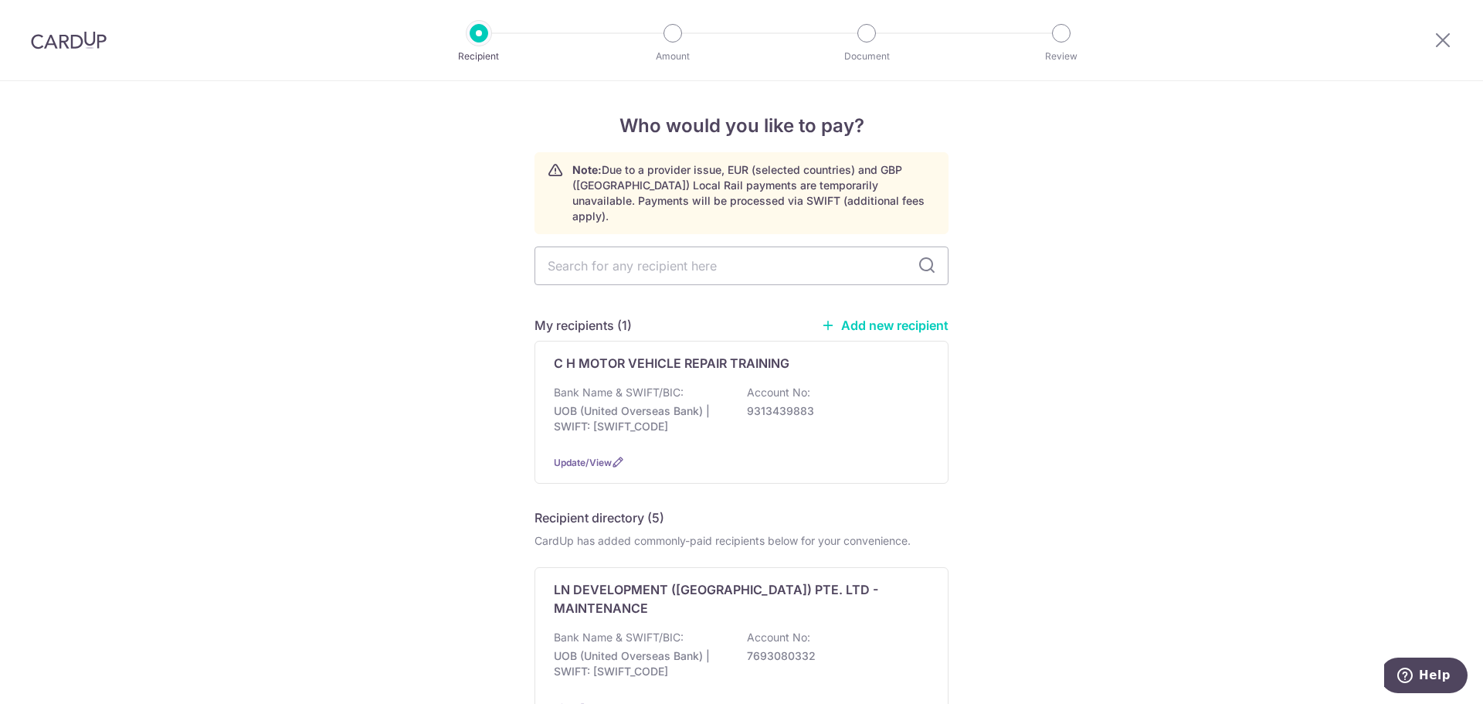
scroll to position [77, 0]
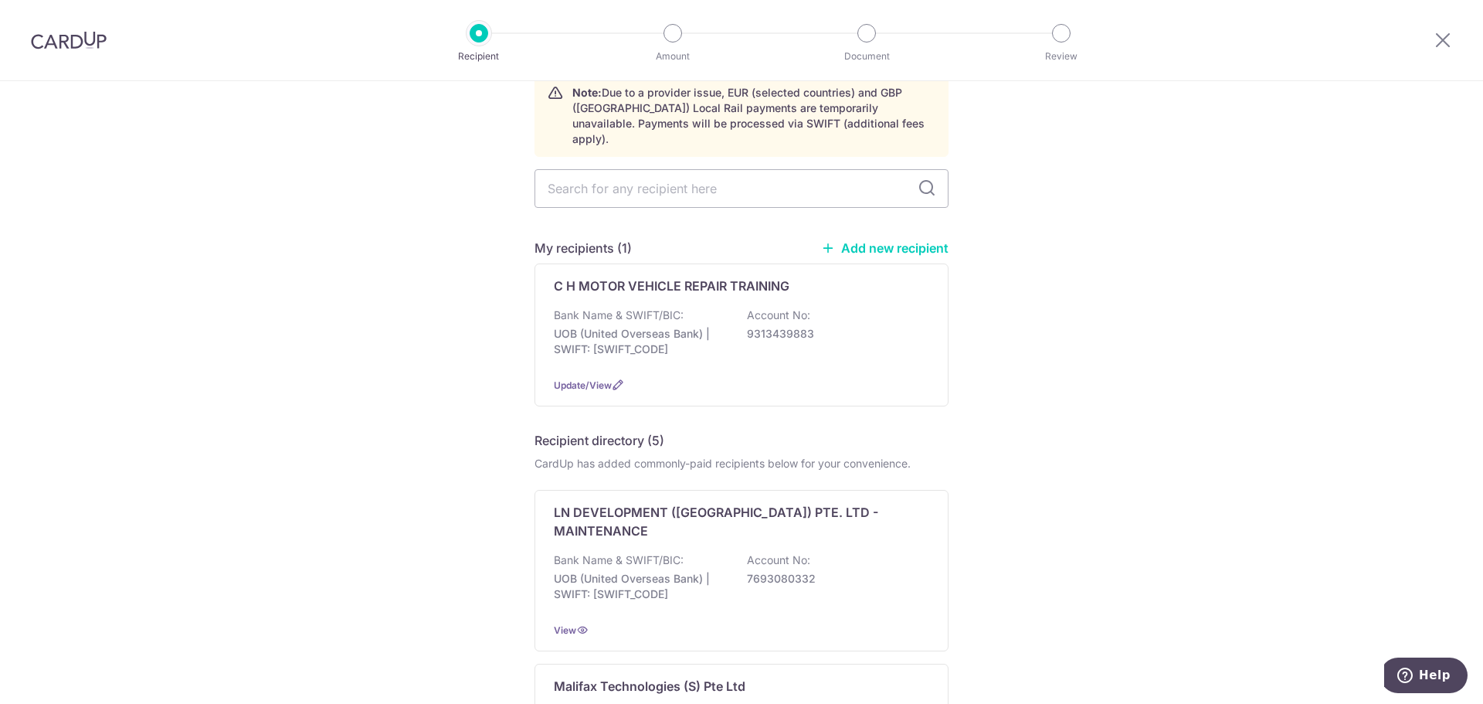
click at [932, 240] on link "Add new recipient" at bounding box center [884, 247] width 127 height 15
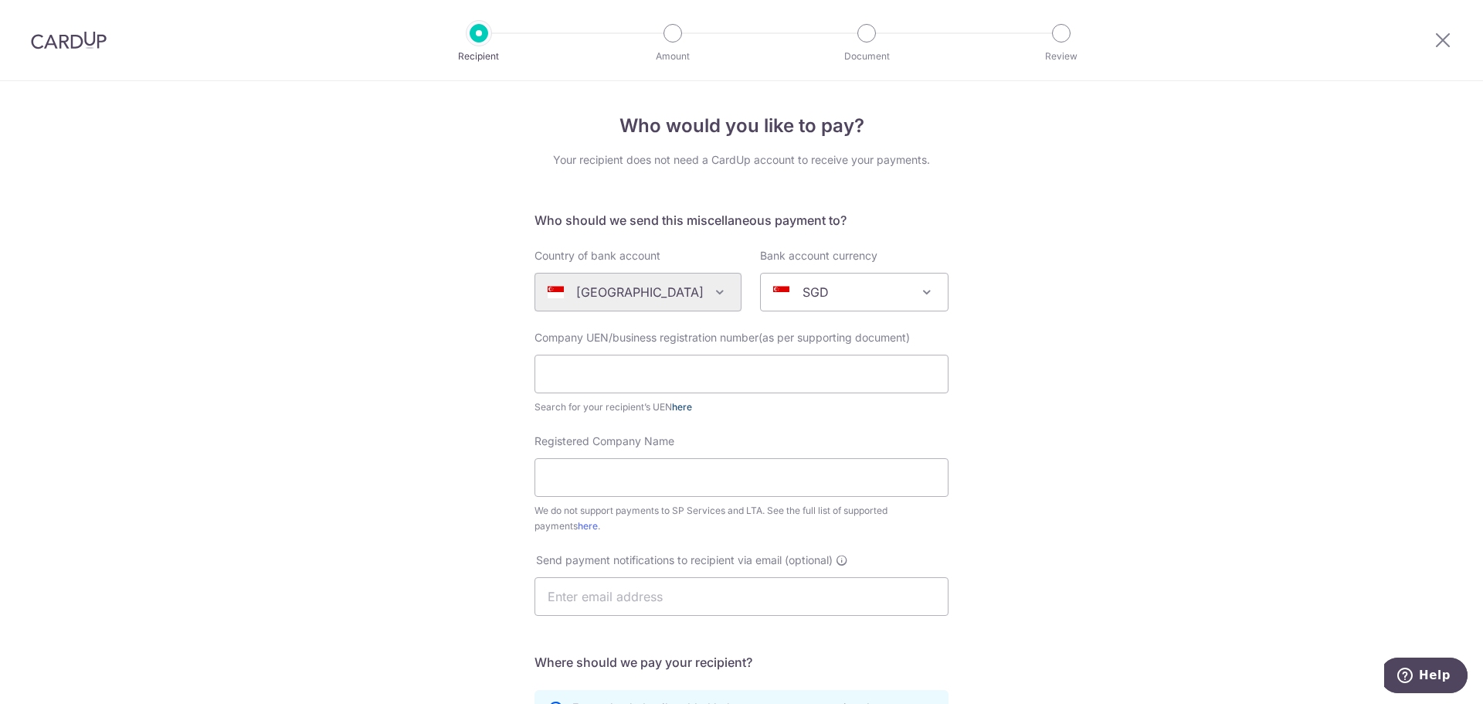
click at [680, 409] on link "here" at bounding box center [682, 407] width 20 height 12
click at [701, 384] on input "text" at bounding box center [741, 374] width 414 height 39
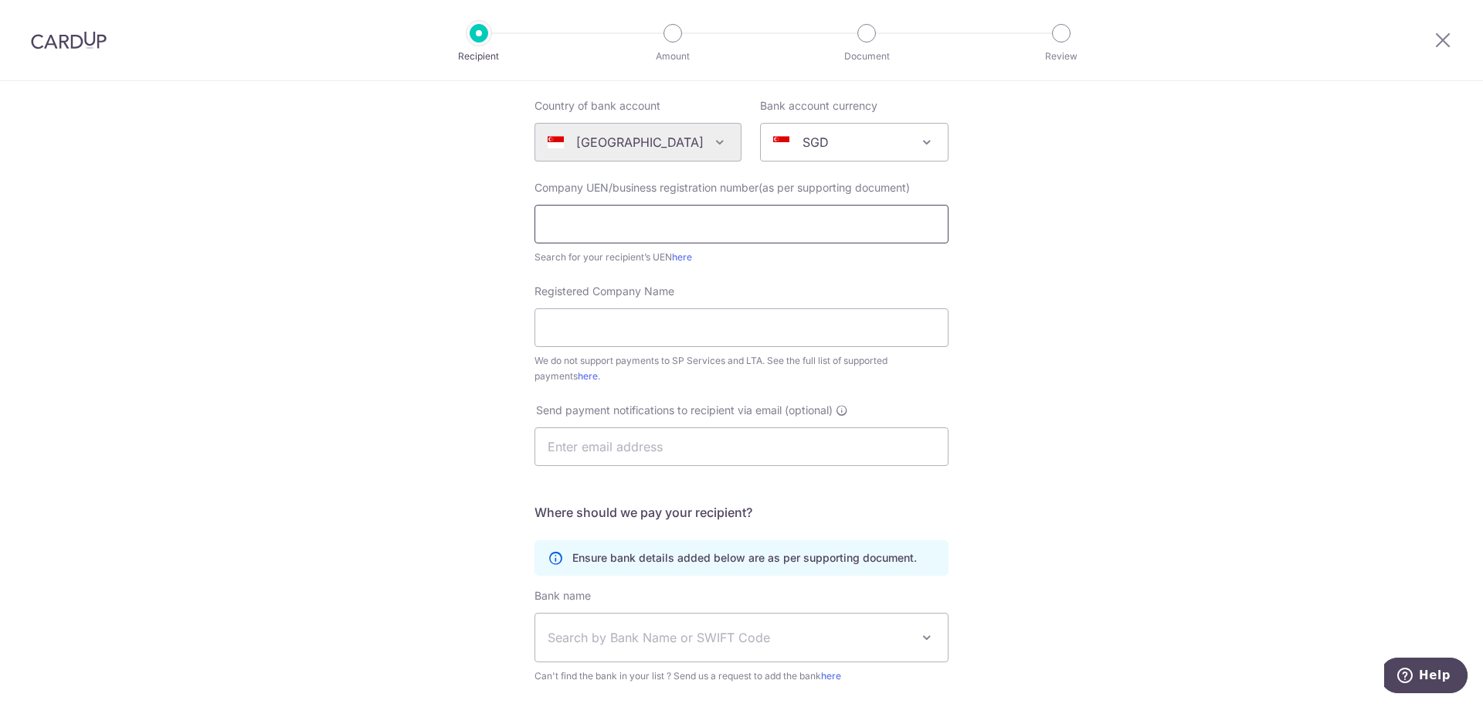
scroll to position [154, 0]
click at [57, 45] on img at bounding box center [69, 40] width 76 height 19
